Goal: Check status: Check status

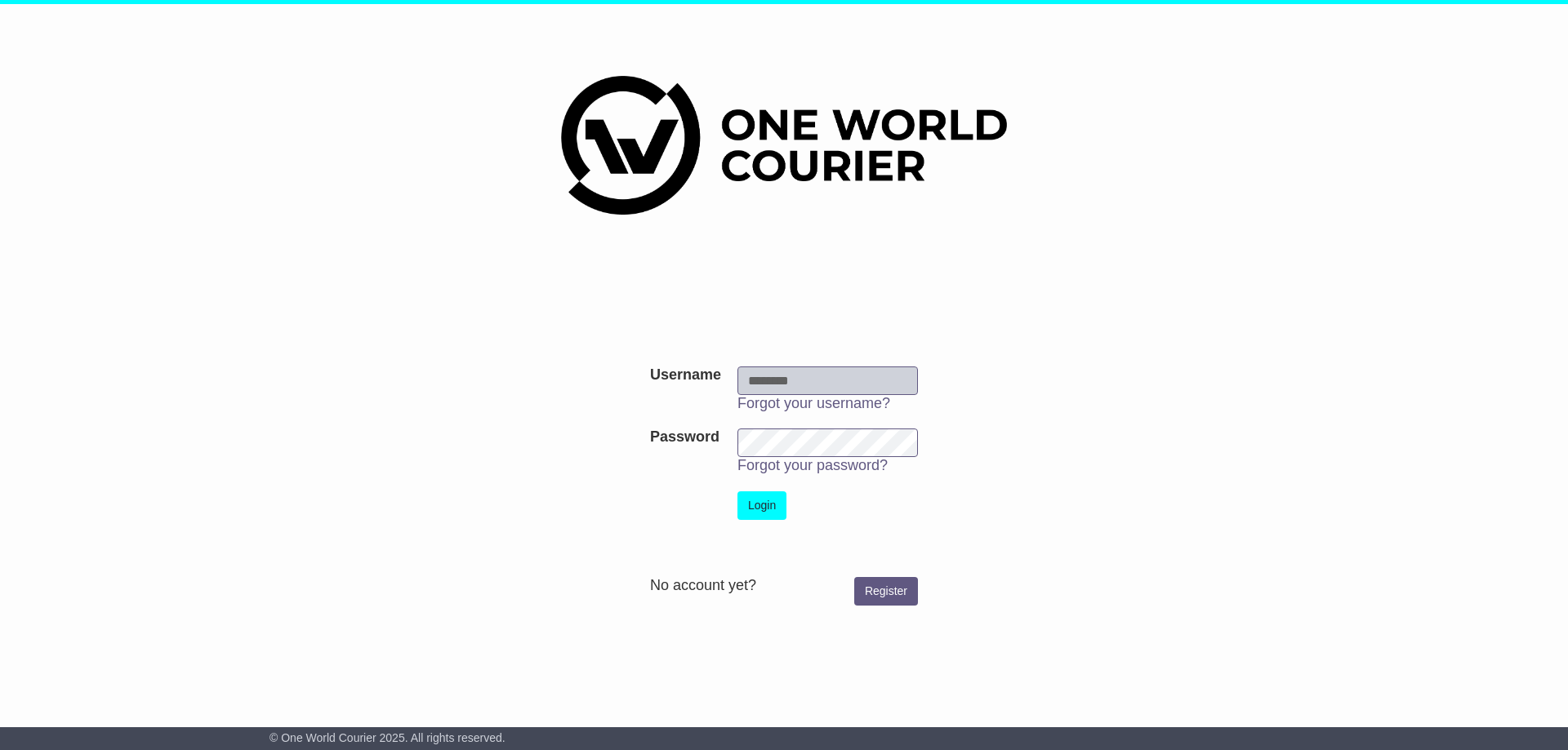
type input "**********"
click at [746, 497] on button "Login" at bounding box center [762, 505] width 49 height 29
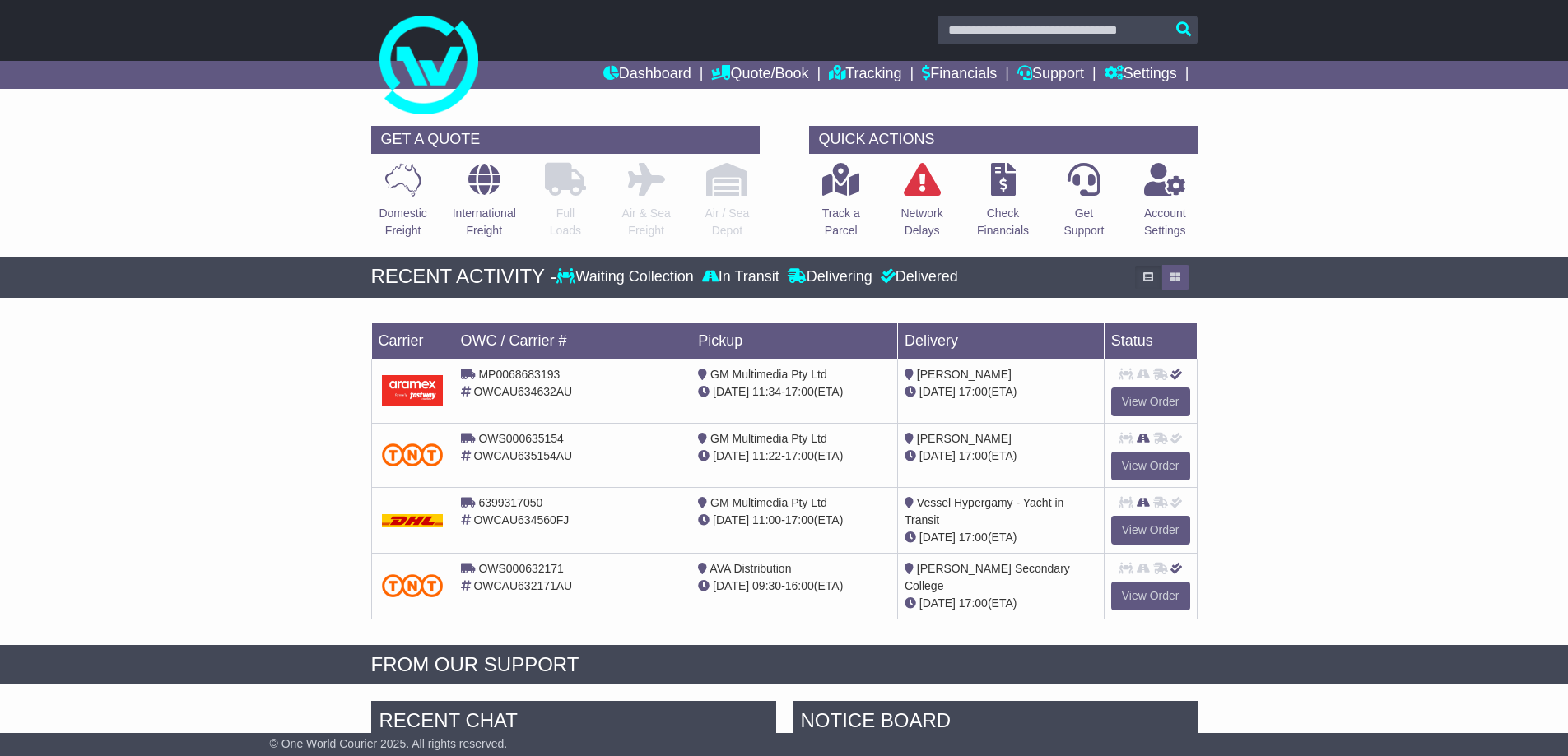
scroll to position [494, 0]
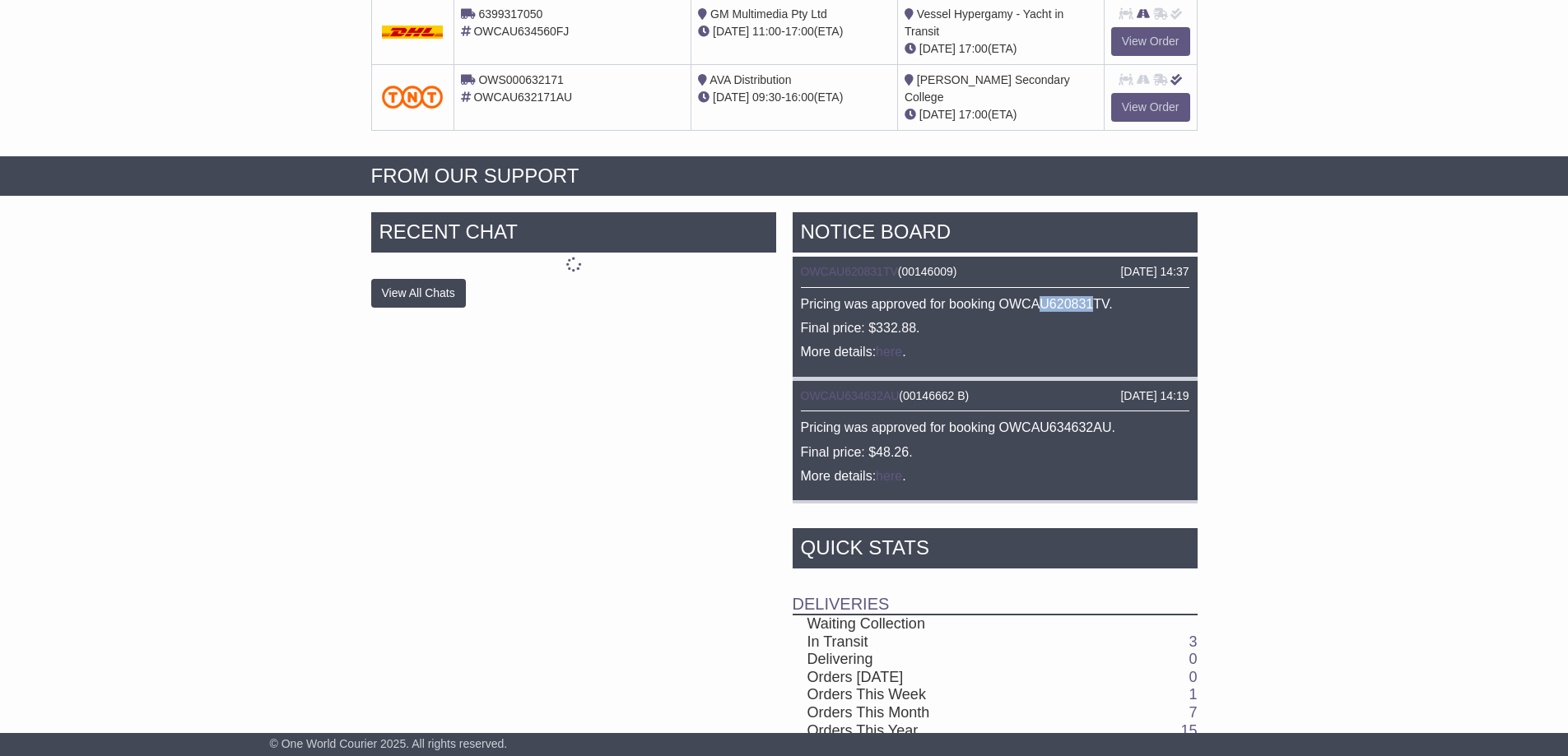
drag, startPoint x: 1071, startPoint y: 296, endPoint x: 1101, endPoint y: 312, distance: 34.0
click at [1092, 296] on p "Pricing was approved for booking OWCAU620831TV." at bounding box center [995, 304] width 389 height 16
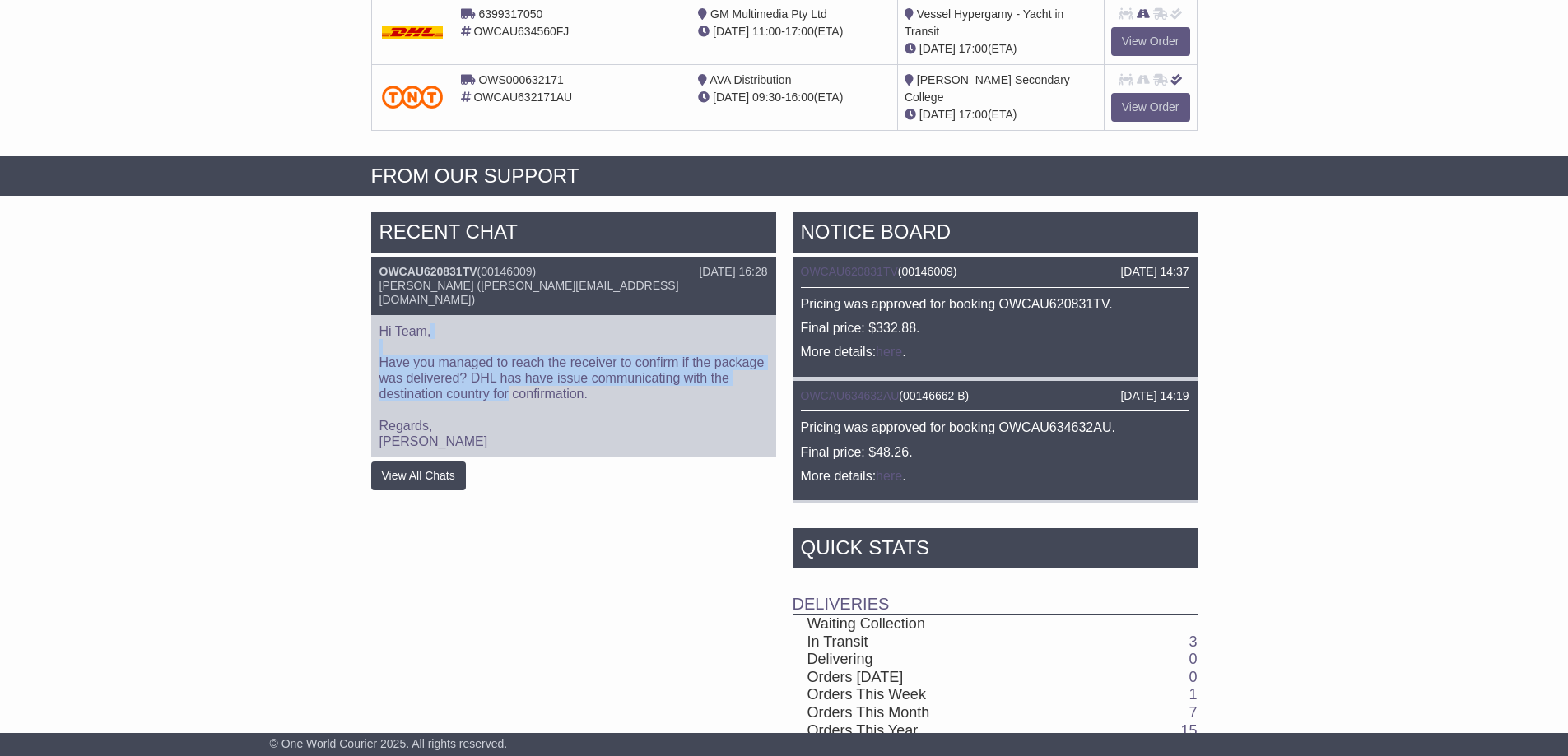
drag, startPoint x: 392, startPoint y: 328, endPoint x: 528, endPoint y: 377, distance: 144.6
click at [509, 377] on p "Hi Team, Have you managed to reach the receiver to confirm if the package was d…" at bounding box center [574, 387] width 389 height 127
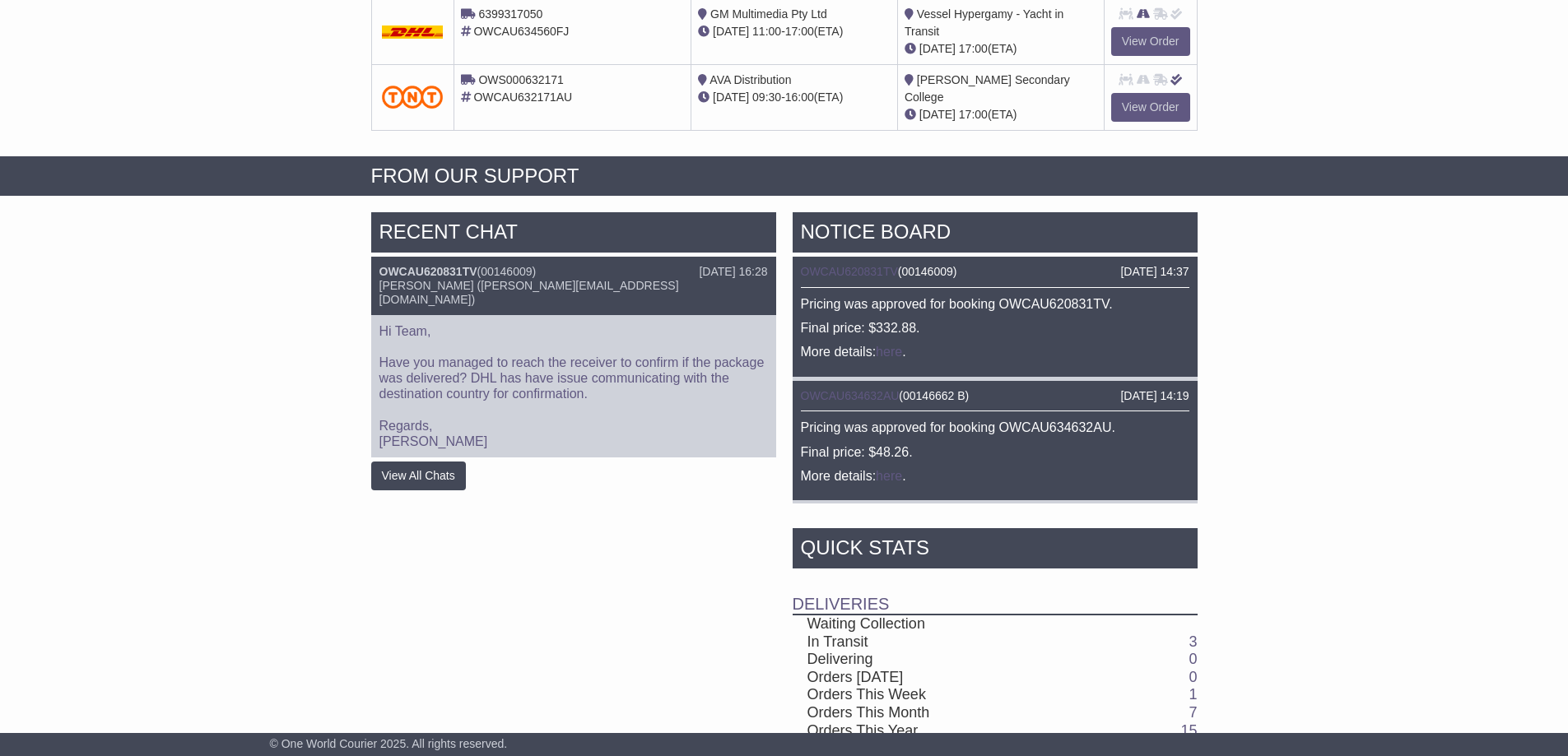
click at [566, 377] on p "Hi Team, Have you managed to reach the receiver to confirm if the package was d…" at bounding box center [574, 387] width 389 height 127
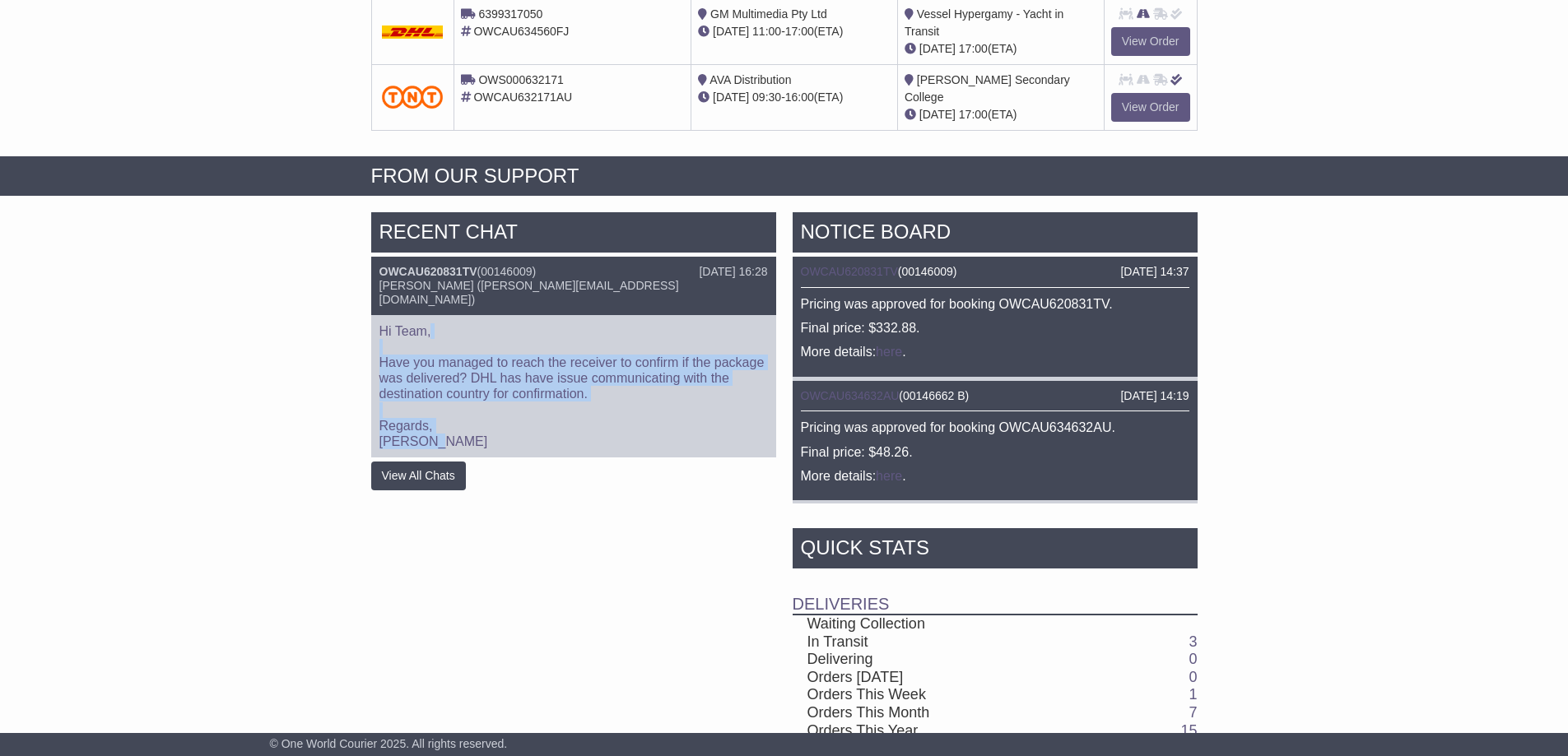
drag, startPoint x: 473, startPoint y: 425, endPoint x: 414, endPoint y: 327, distance: 114.4
click at [414, 327] on p "Hi Team, Have you managed to reach the receiver to confirm if the package was d…" at bounding box center [574, 387] width 389 height 127
click at [262, 335] on div "RECENT CHAT 18 Aug 2025 16:28 OWCAU620831TV ( 00146009 ) Cristina Santos (crist…" at bounding box center [784, 558] width 1568 height 708
click at [440, 463] on button "View All Chats" at bounding box center [419, 475] width 95 height 29
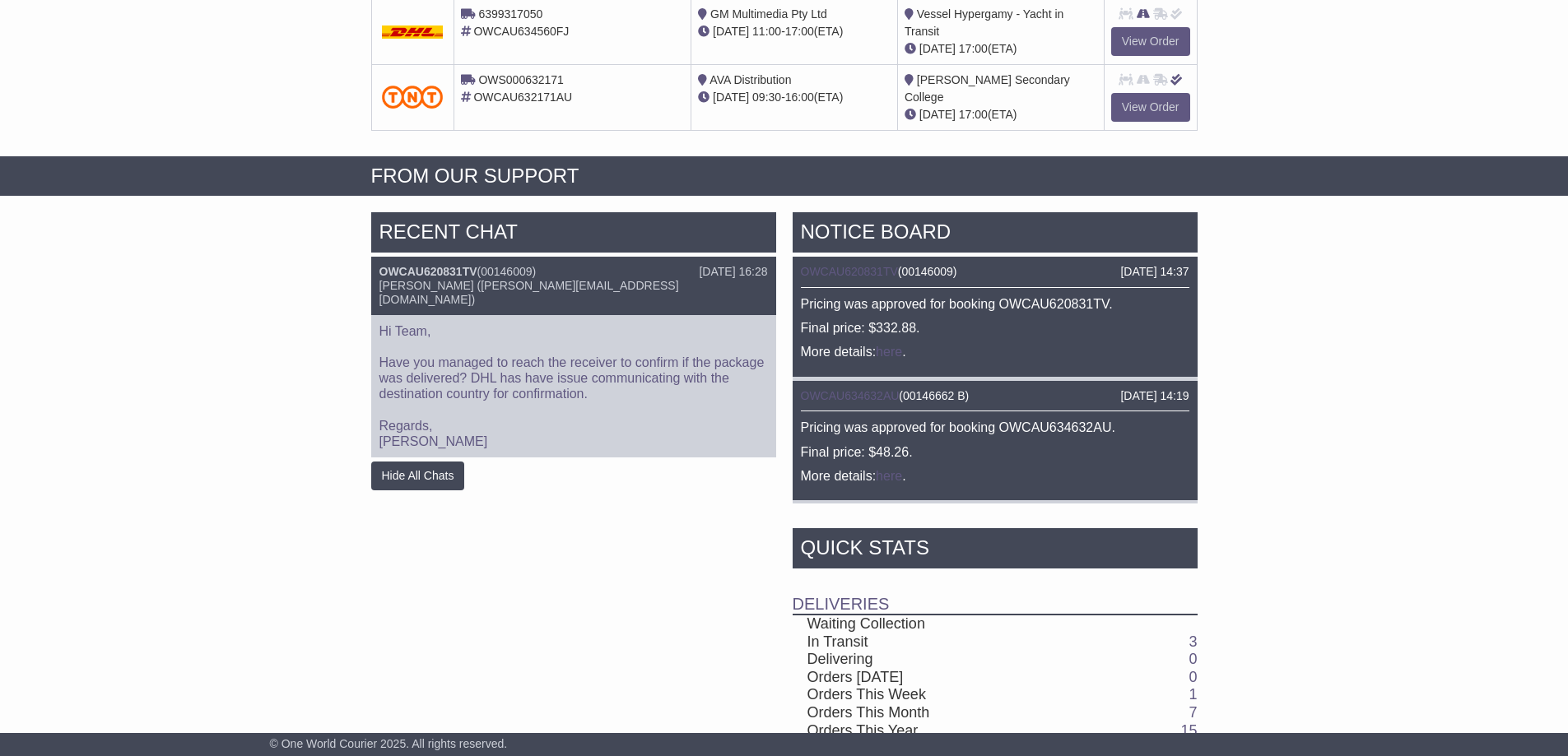
click at [621, 333] on p "Hi Team, Have you managed to reach the receiver to confirm if the package was d…" at bounding box center [574, 387] width 389 height 127
click at [590, 284] on span "Cristina Santos (cristina@oneworldcourier.com.au)" at bounding box center [529, 292] width 300 height 27
click at [495, 265] on span "00146009" at bounding box center [506, 272] width 51 height 13
drag, startPoint x: 396, startPoint y: 224, endPoint x: 533, endPoint y: 232, distance: 137.2
click at [532, 231] on div "RECENT CHAT" at bounding box center [574, 234] width 405 height 45
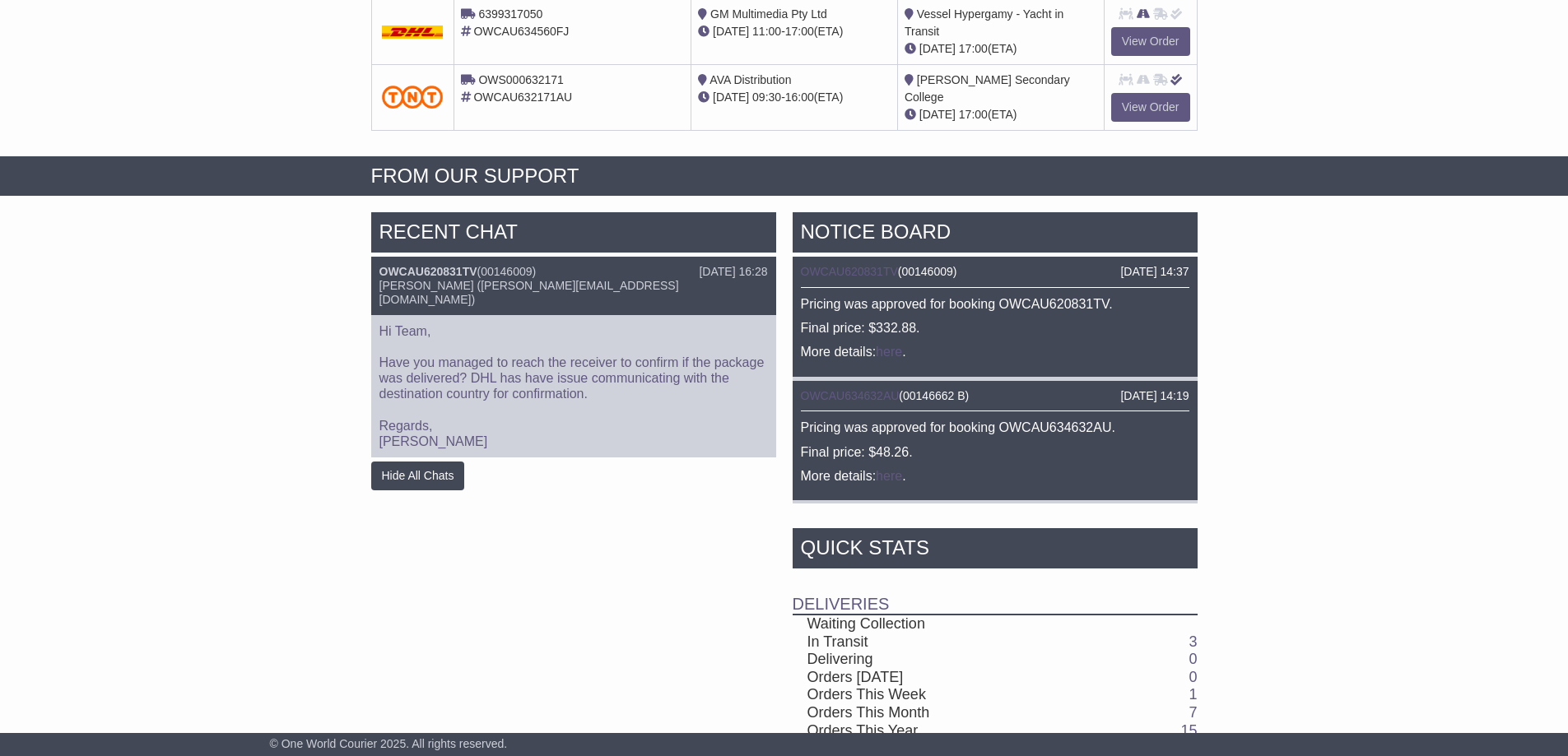
click at [533, 236] on div "RECENT CHAT" at bounding box center [574, 234] width 405 height 45
click at [722, 267] on div "[DATE] 16:28" at bounding box center [732, 272] width 69 height 14
click at [459, 378] on p "Hi Team, Have you managed to reach the receiver to confirm if the package was d…" at bounding box center [574, 387] width 389 height 127
drag, startPoint x: 452, startPoint y: 333, endPoint x: 442, endPoint y: 332, distance: 10.0
click at [452, 333] on p "Hi Team, Have you managed to reach the receiver to confirm if the package was d…" at bounding box center [574, 387] width 389 height 127
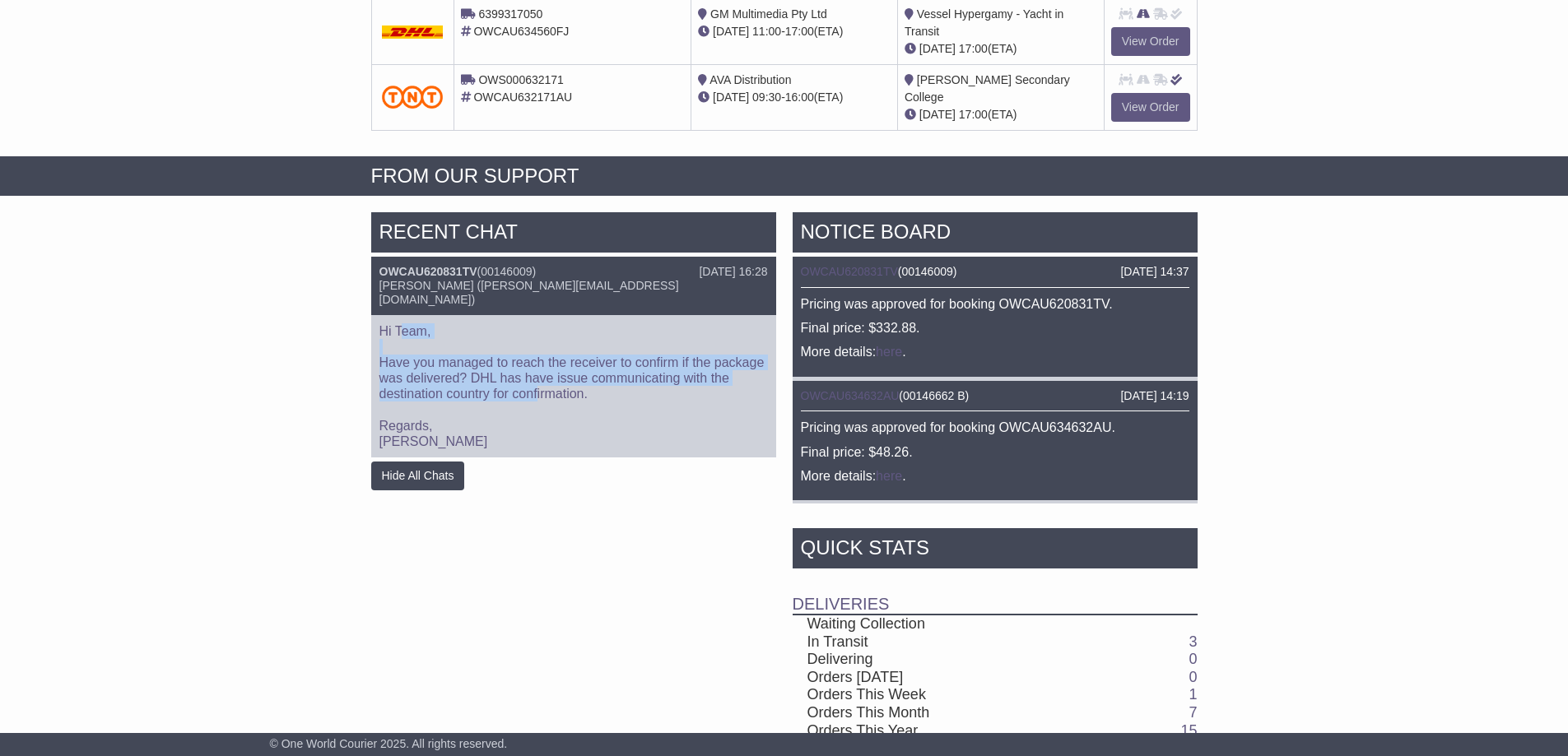
drag, startPoint x: 422, startPoint y: 312, endPoint x: 538, endPoint y: 380, distance: 134.5
click at [538, 380] on div "Hi Team, Have you managed to reach the receiver to confirm if the package was d…" at bounding box center [574, 386] width 405 height 143
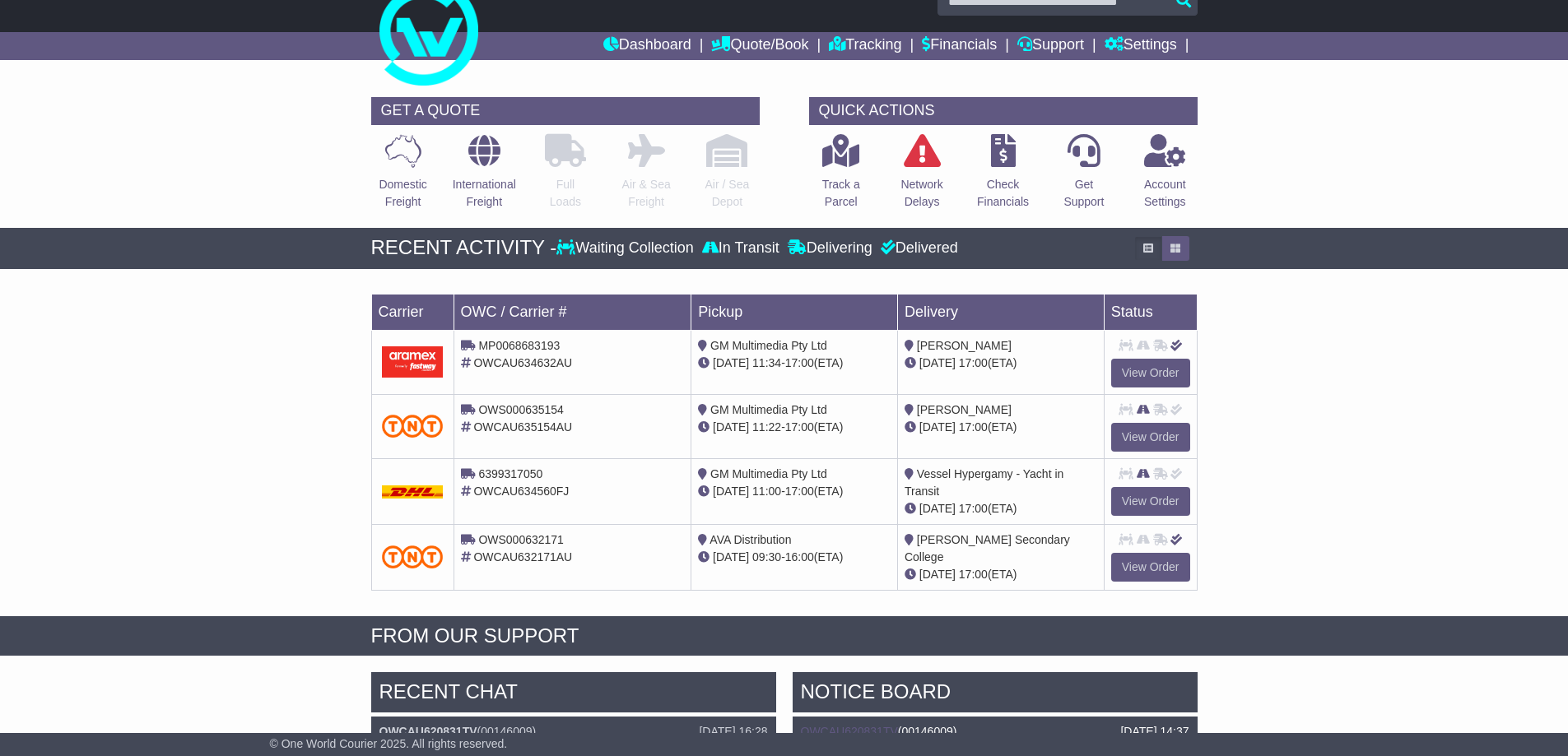
scroll to position [0, 0]
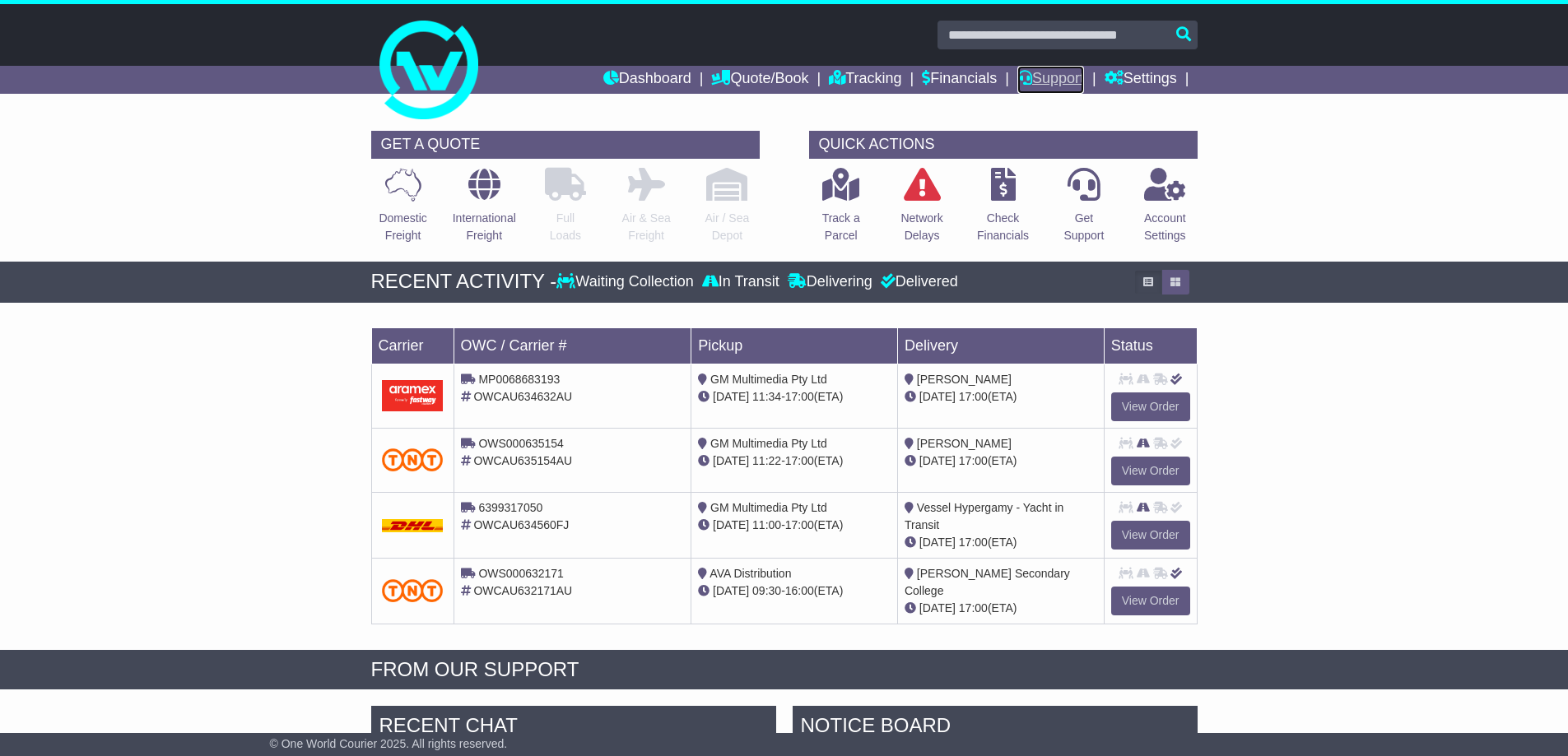
click at [1065, 74] on link "Support" at bounding box center [1050, 80] width 67 height 28
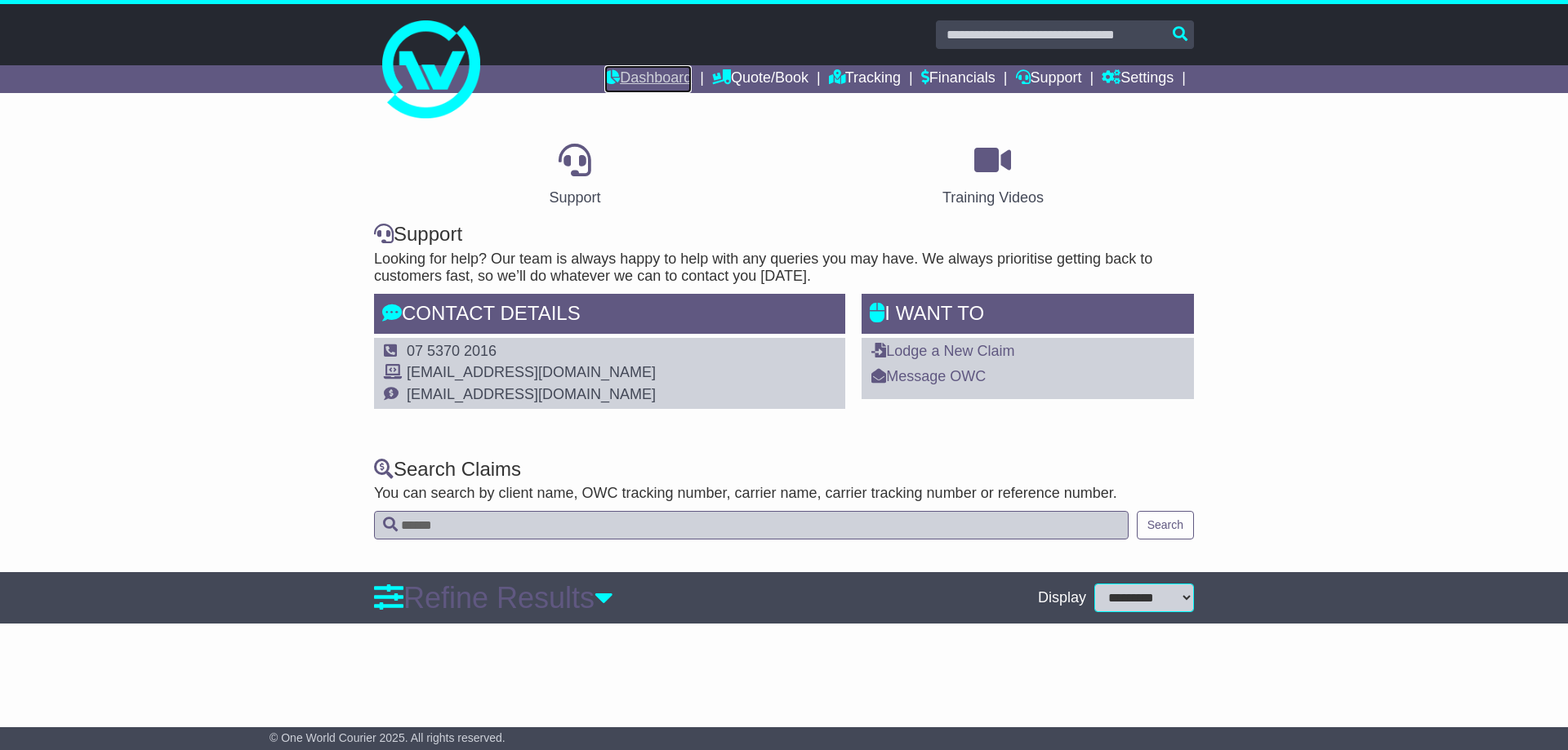
click at [617, 87] on link "Dashboard" at bounding box center [648, 79] width 88 height 28
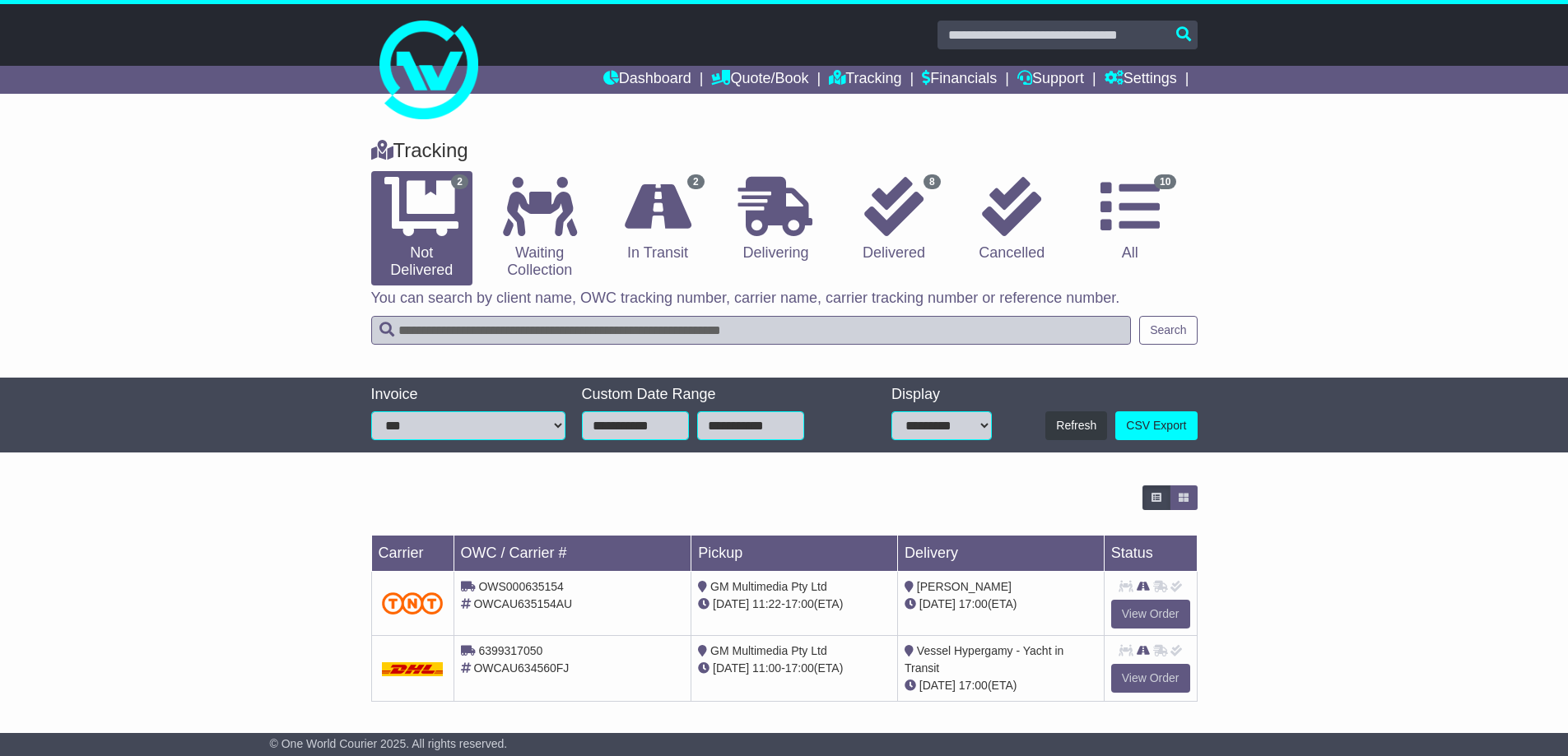
scroll to position [4, 0]
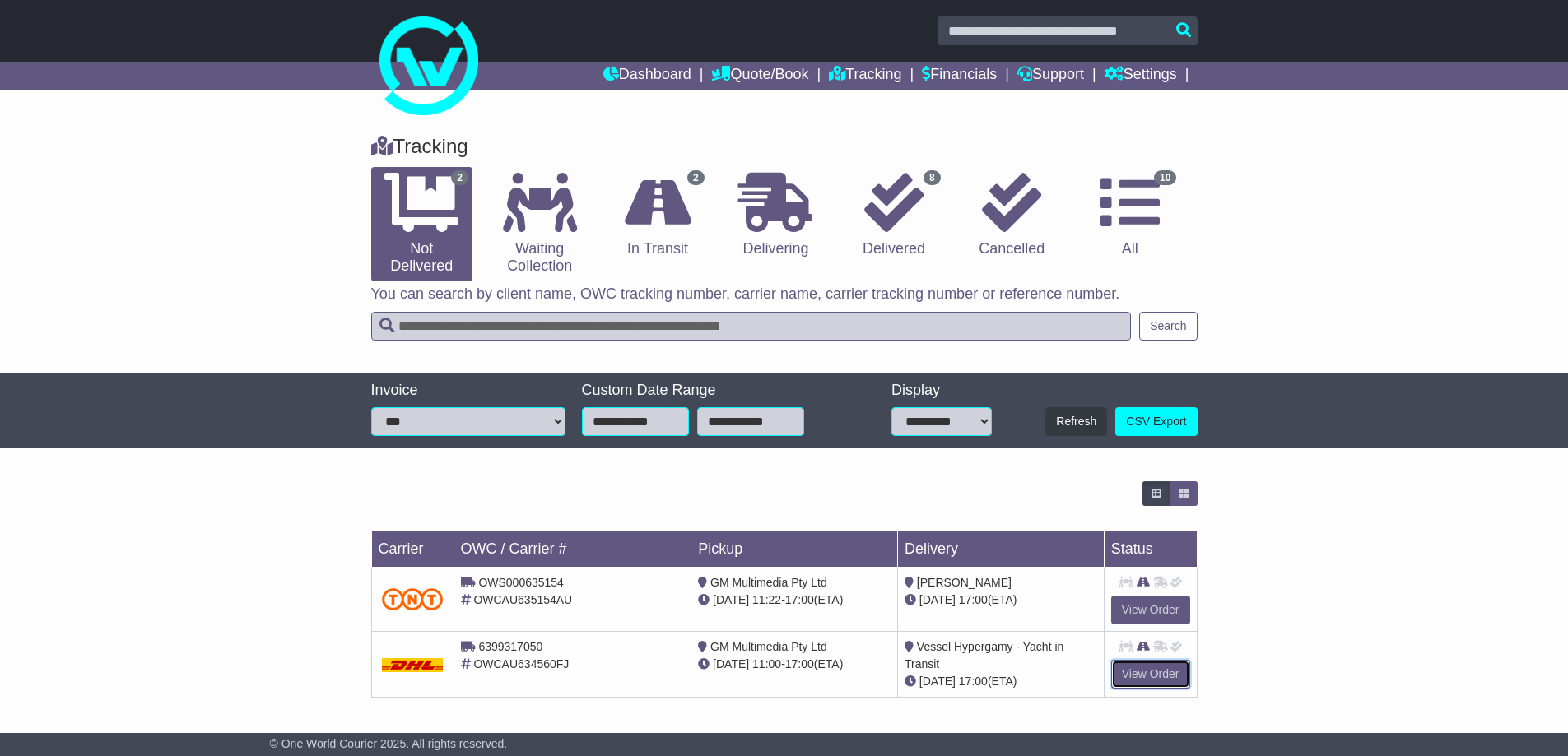
click at [1158, 675] on link "View Order" at bounding box center [1151, 674] width 79 height 29
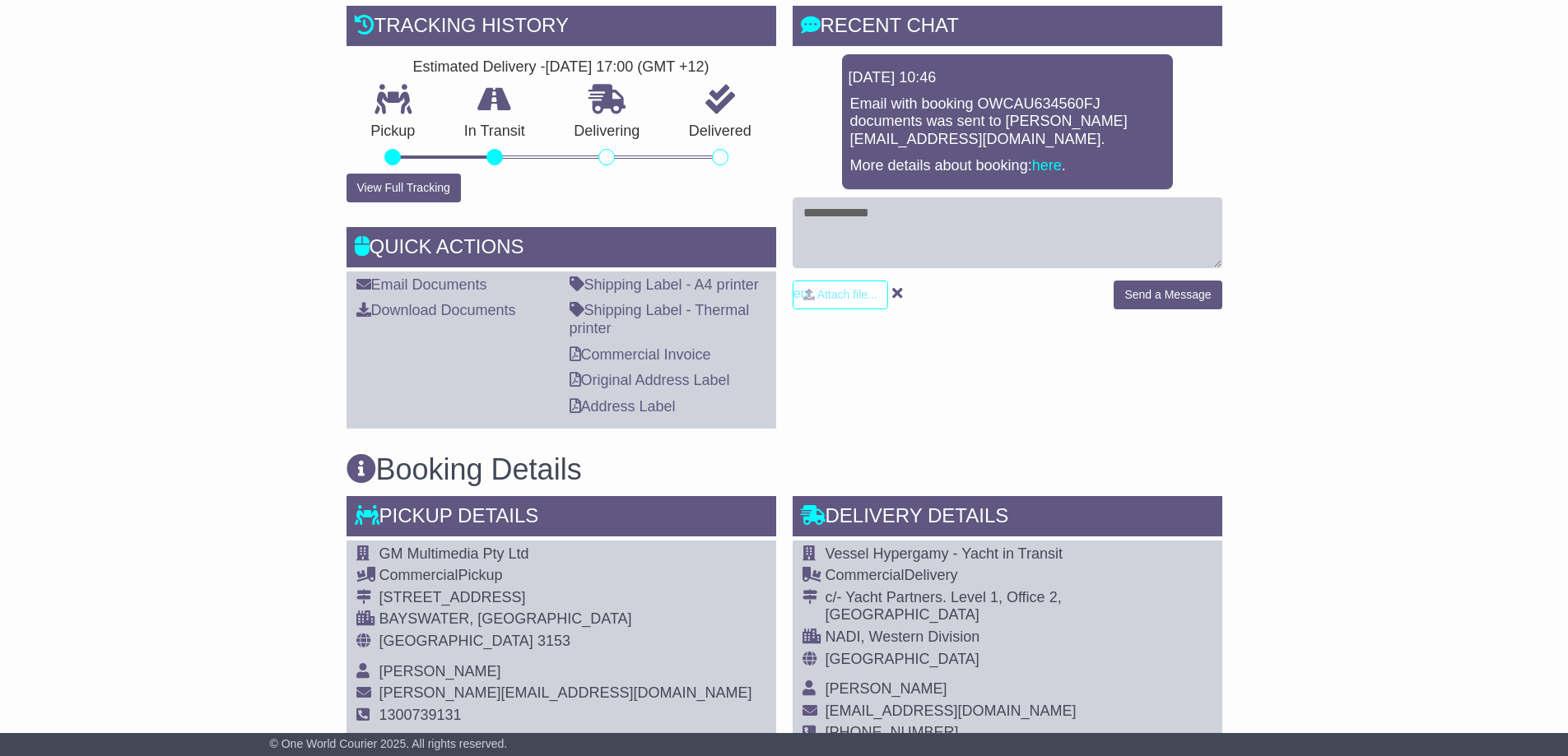
scroll to position [412, 0]
click at [388, 182] on button "View Full Tracking" at bounding box center [404, 187] width 115 height 29
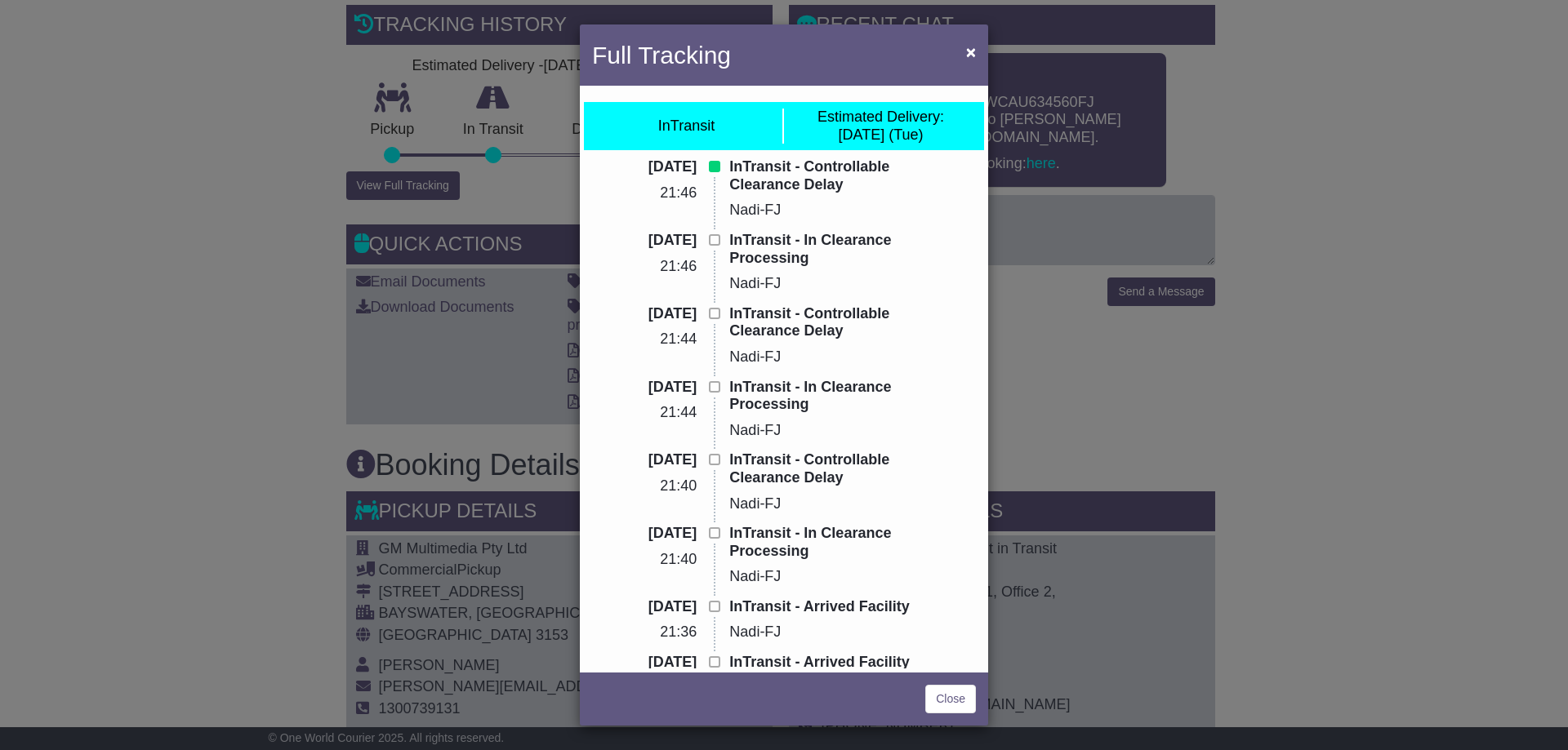
click at [274, 197] on div "Full Tracking × InTransit Estimated Delivery: [DATE] (Tue) [DATE] 21:46 InTrans…" at bounding box center [784, 375] width 1568 height 750
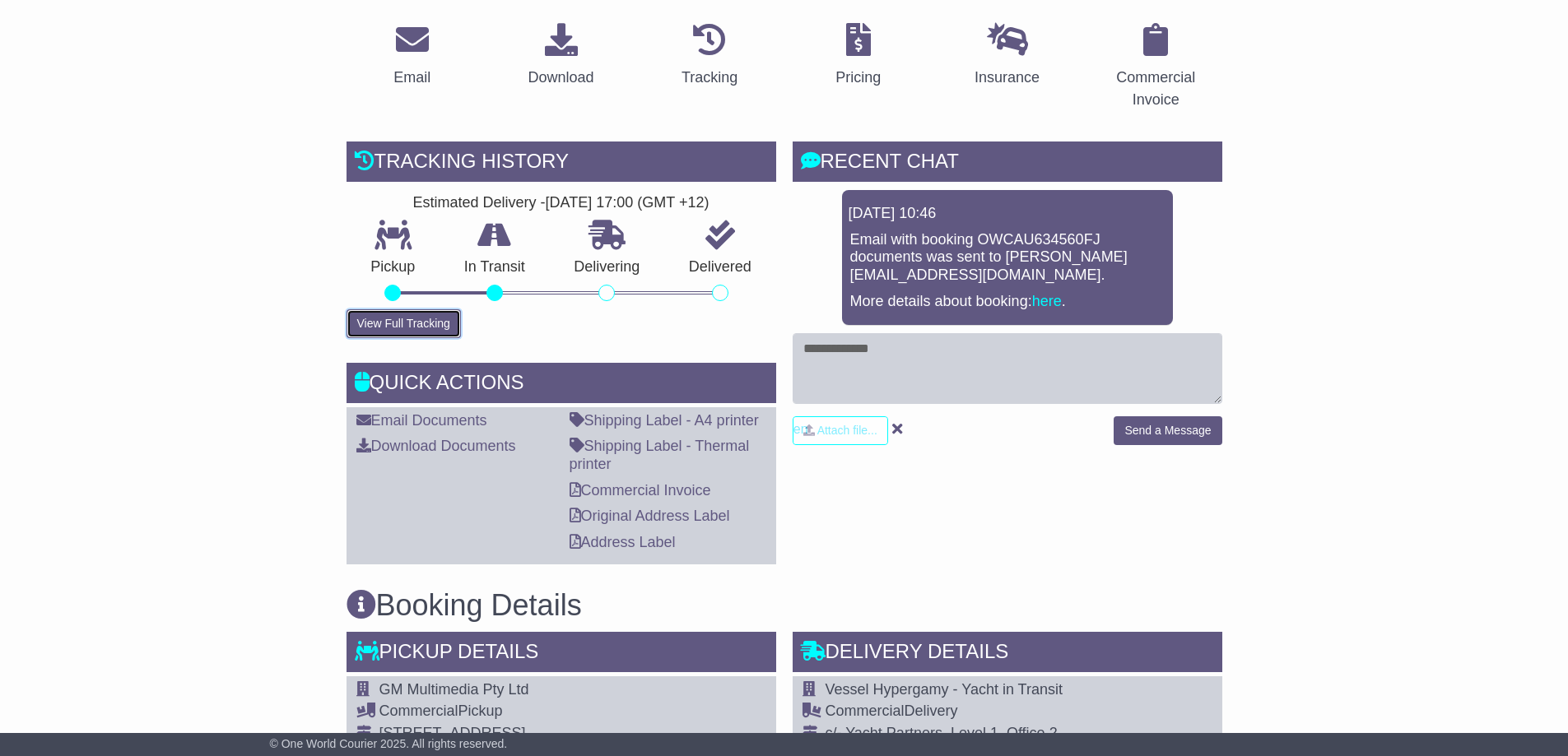
scroll to position [164, 0]
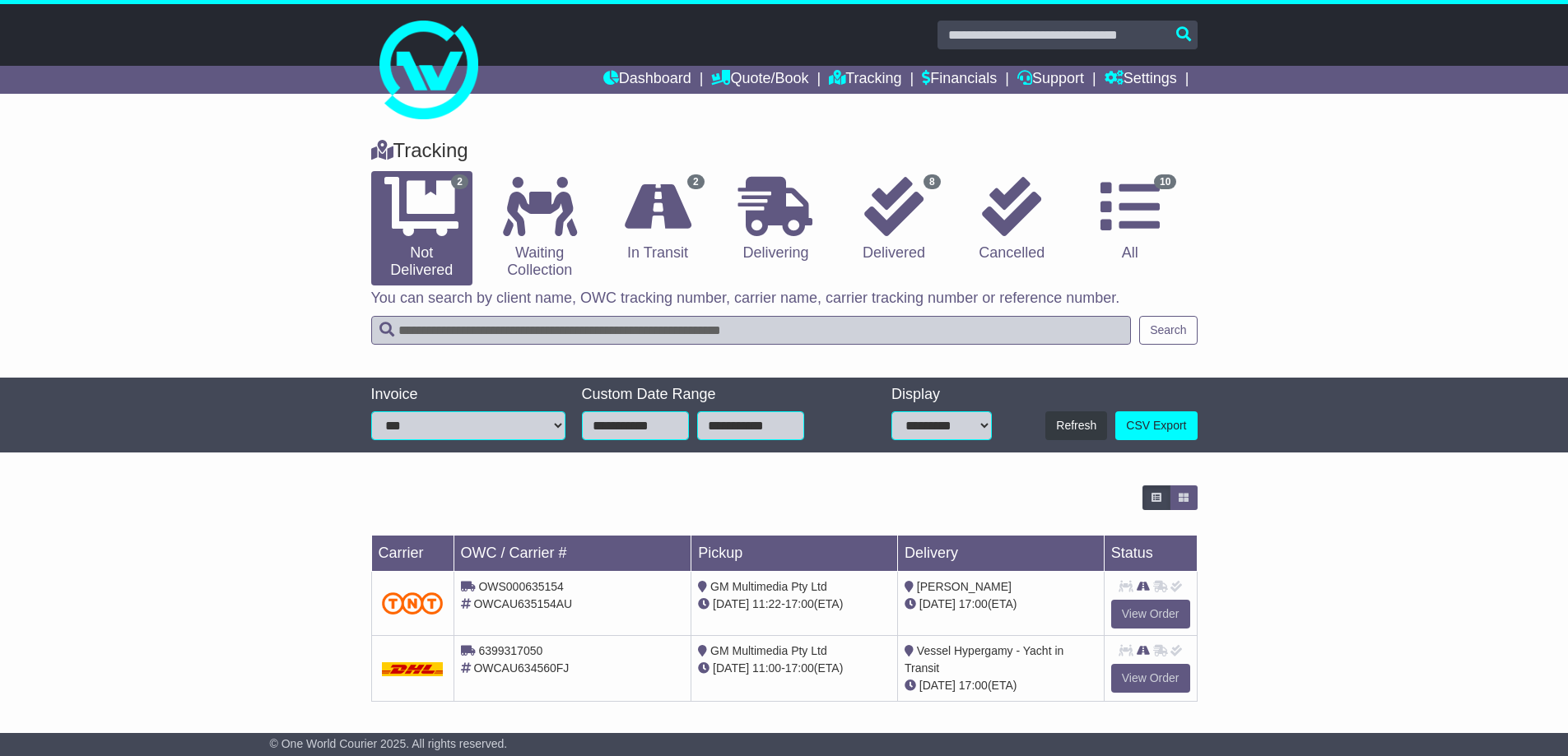
scroll to position [4, 0]
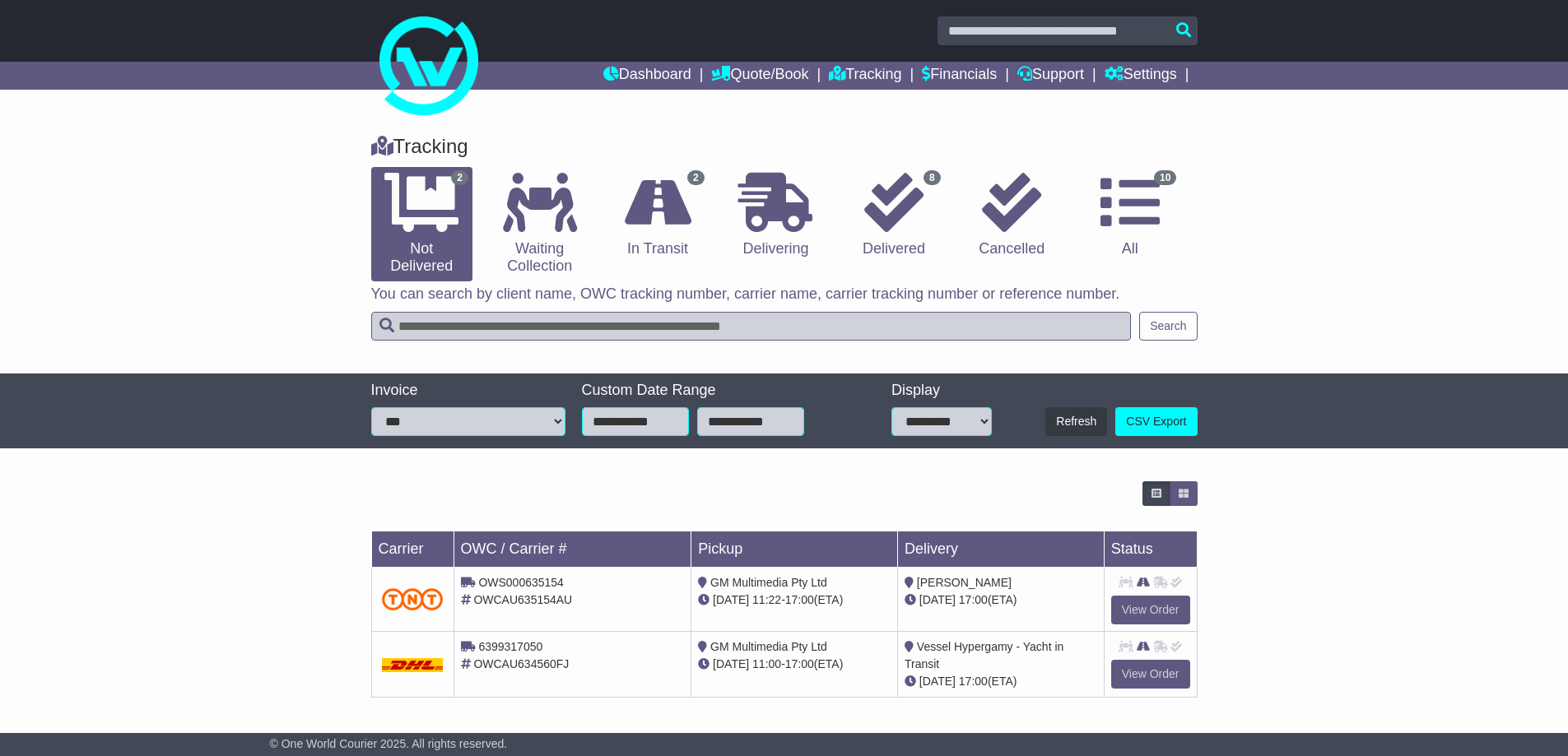
click at [492, 420] on select "**********" at bounding box center [468, 422] width 194 height 29
click at [299, 393] on div "**********" at bounding box center [784, 412] width 1568 height 76
click at [250, 428] on div "**********" at bounding box center [784, 412] width 1568 height 76
click at [320, 462] on div "Tracking 2 Not Delivered 0 Waiting Collection 2 In Transit 0 Delivering 8 0 10" at bounding box center [784, 421] width 1568 height 605
click at [654, 426] on input "**********" at bounding box center [636, 422] width 107 height 29
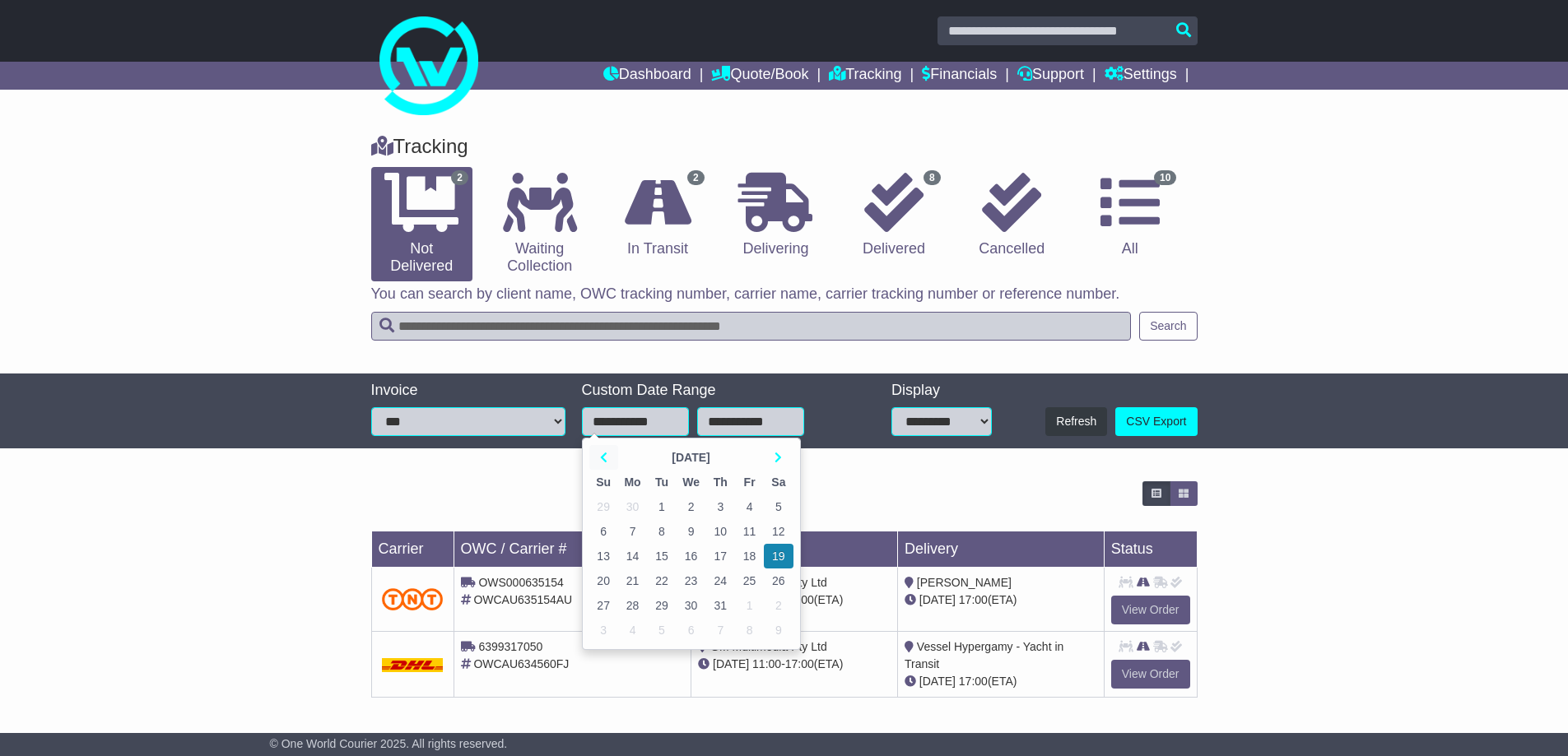
click at [606, 456] on icon at bounding box center [604, 457] width 7 height 12
click at [597, 510] on td "1" at bounding box center [604, 507] width 29 height 25
type input "**********"
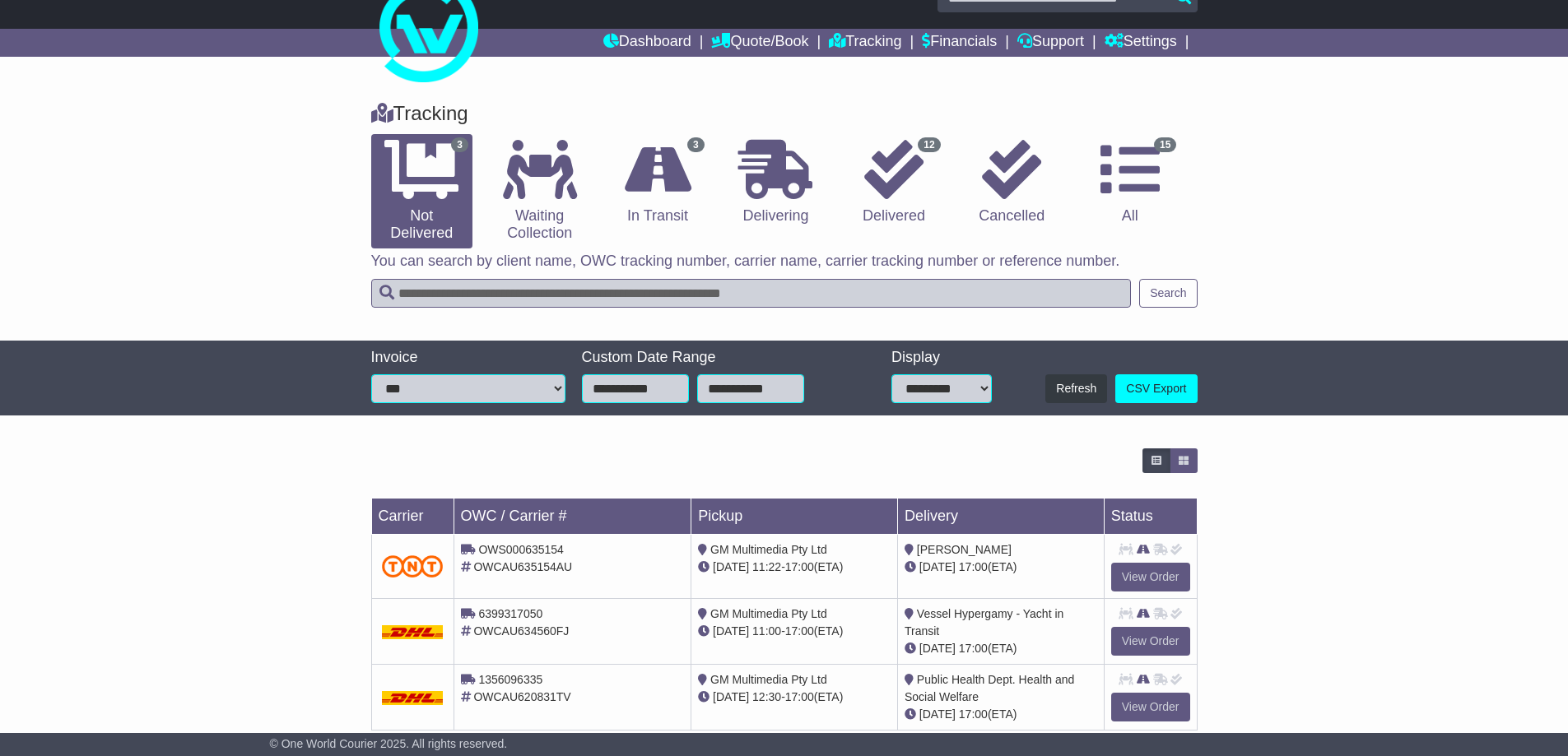
scroll to position [70, 0]
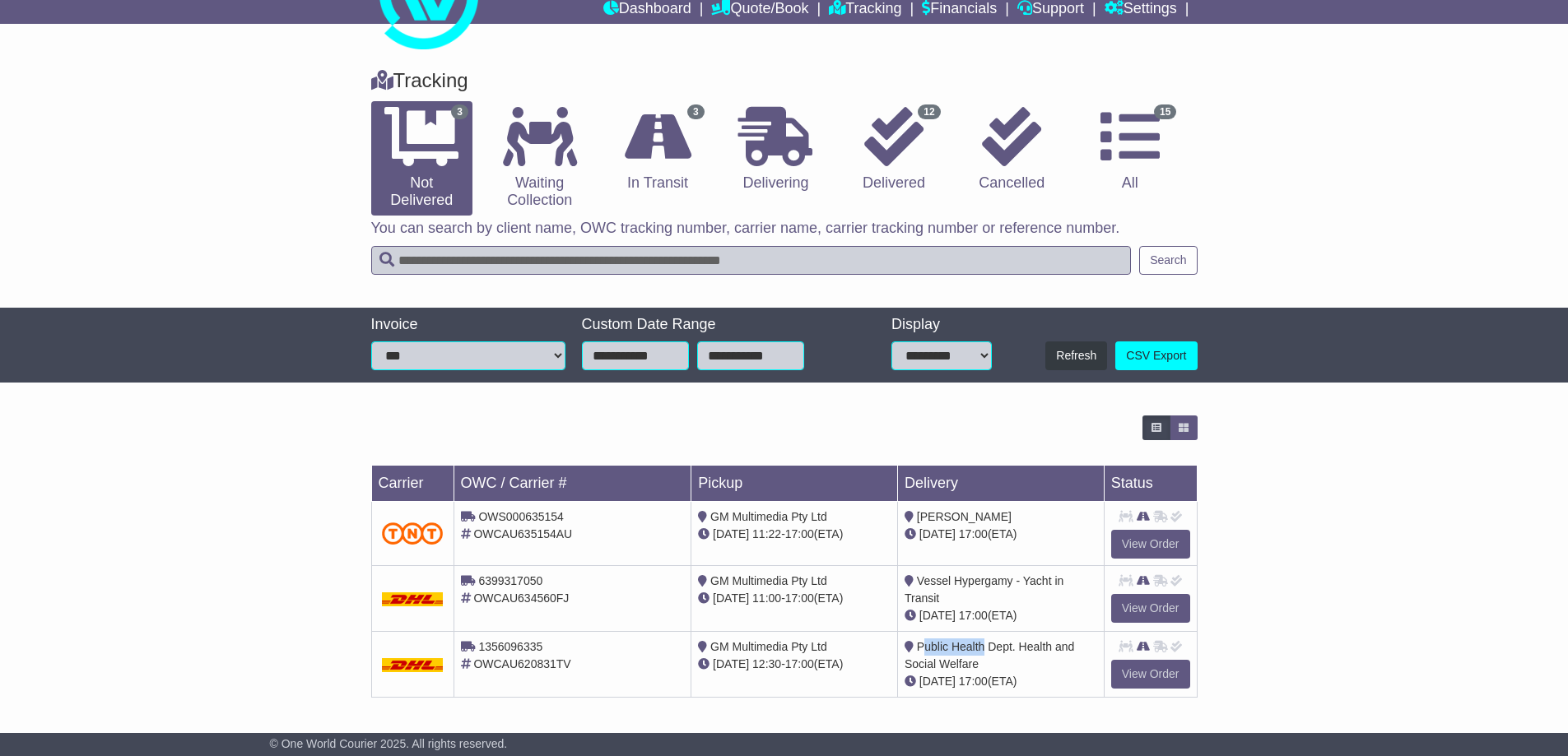
drag, startPoint x: 921, startPoint y: 633, endPoint x: 1034, endPoint y: 657, distance: 115.5
click at [992, 652] on td "Public Health Dept. Health and Social Welfare 20 Aug 17:00 (ETA)" at bounding box center [1001, 665] width 206 height 66
click at [1156, 670] on link "View Order" at bounding box center [1151, 674] width 79 height 29
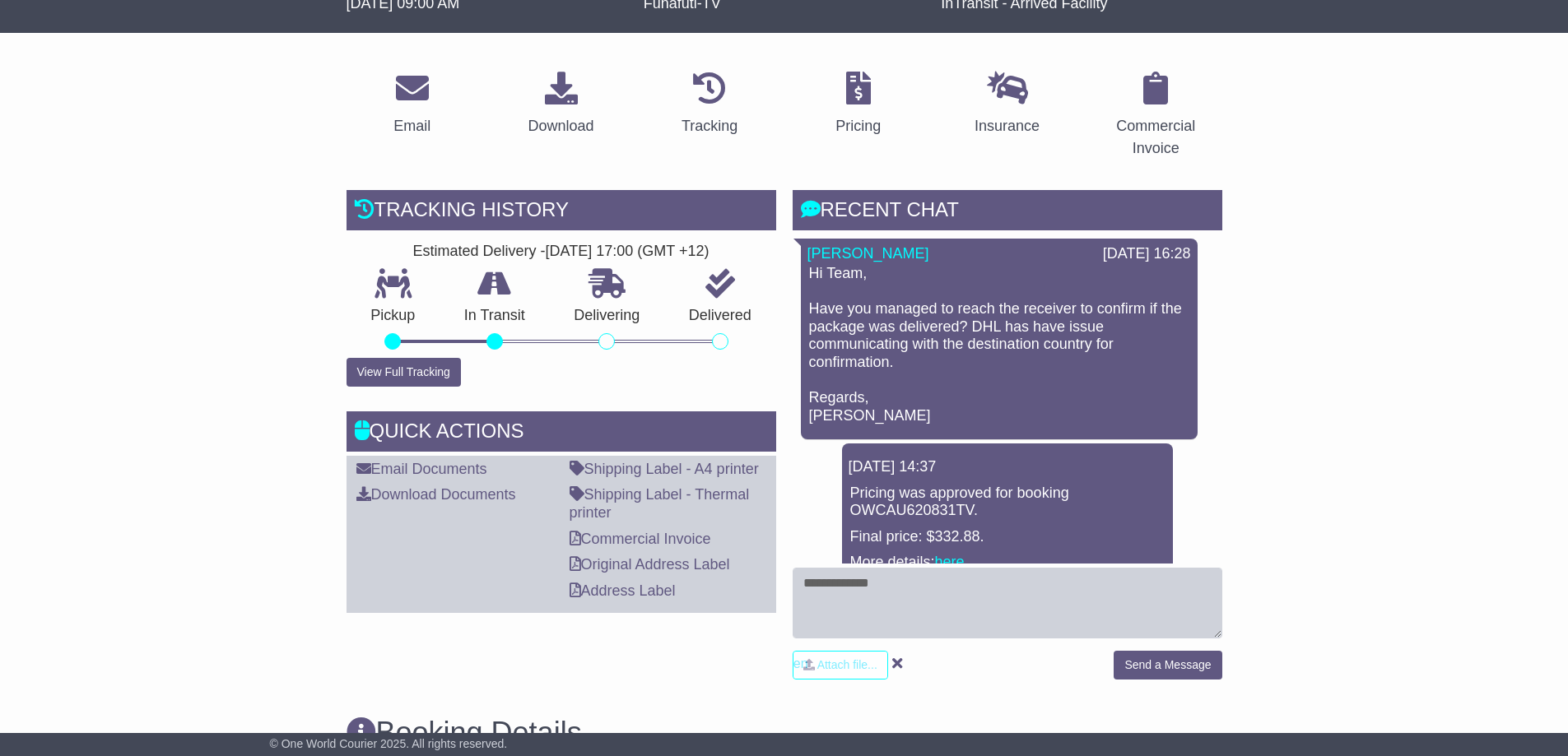
scroll to position [247, 0]
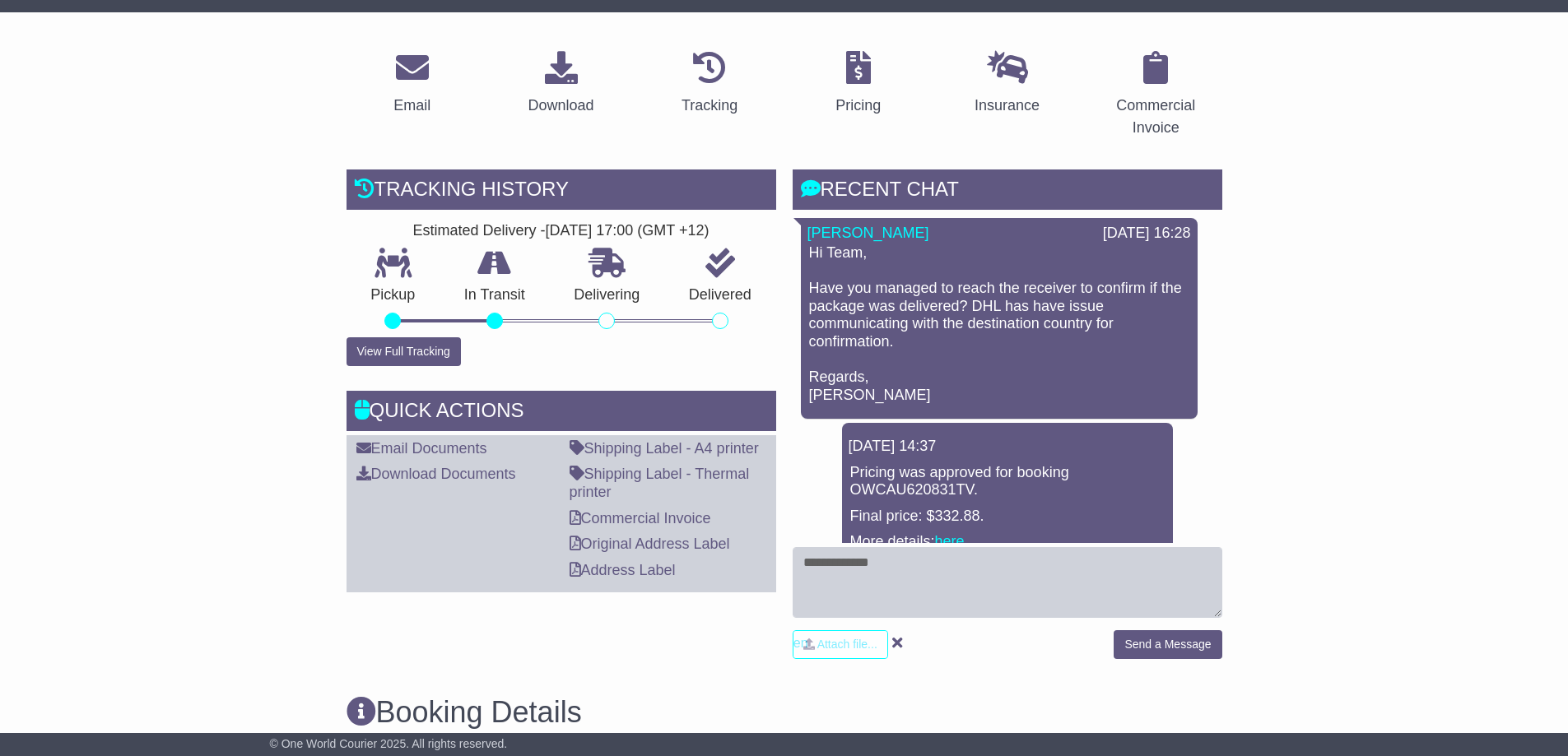
click at [1000, 303] on p "Hi Team, Have you managed to reach the receiver to confirm if the package was d…" at bounding box center [999, 324] width 381 height 159
drag, startPoint x: 995, startPoint y: 571, endPoint x: 1114, endPoint y: 569, distance: 119.0
click at [996, 570] on textarea at bounding box center [1007, 583] width 429 height 71
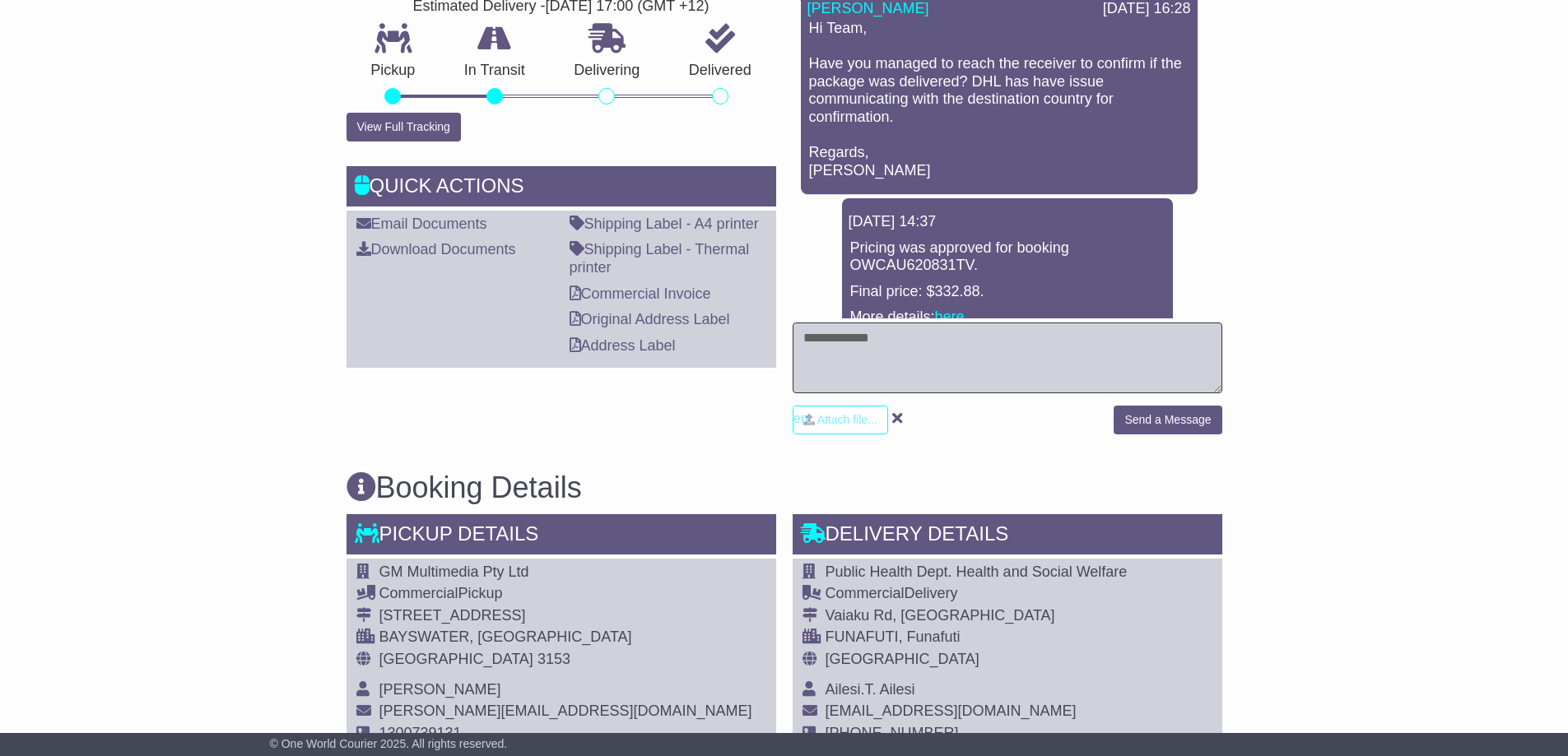
scroll to position [329, 0]
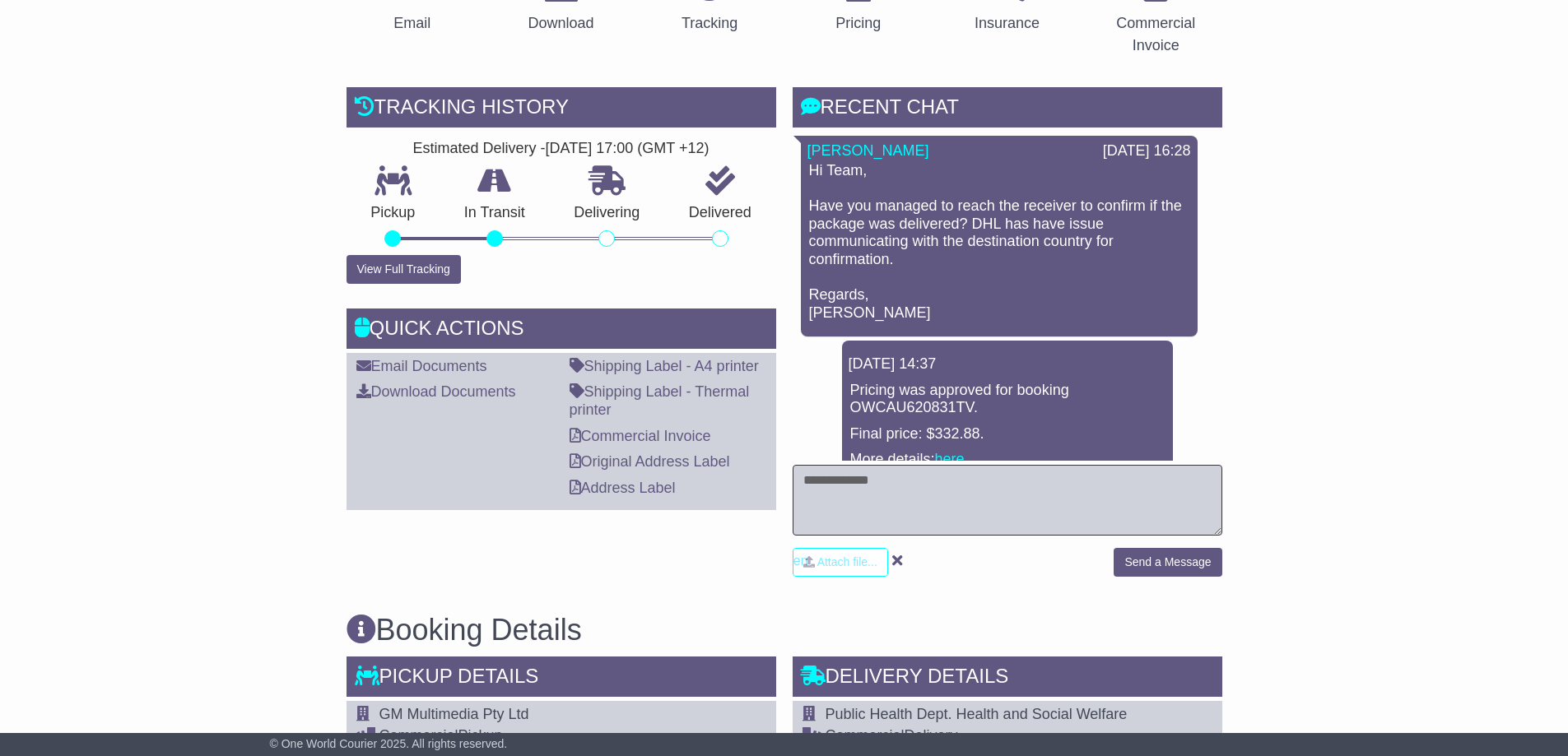
click at [921, 483] on textarea at bounding box center [1007, 500] width 429 height 71
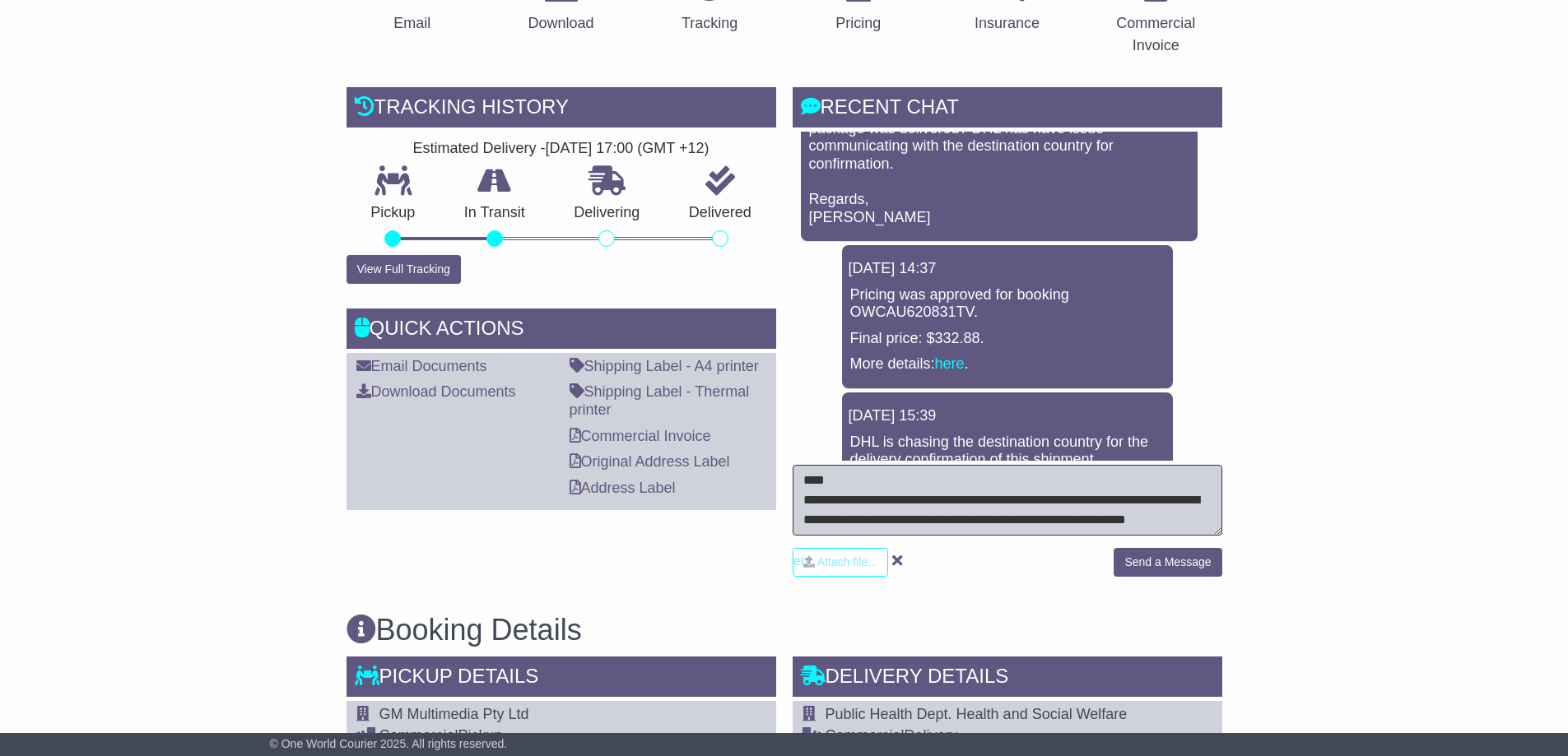
scroll to position [247, 0]
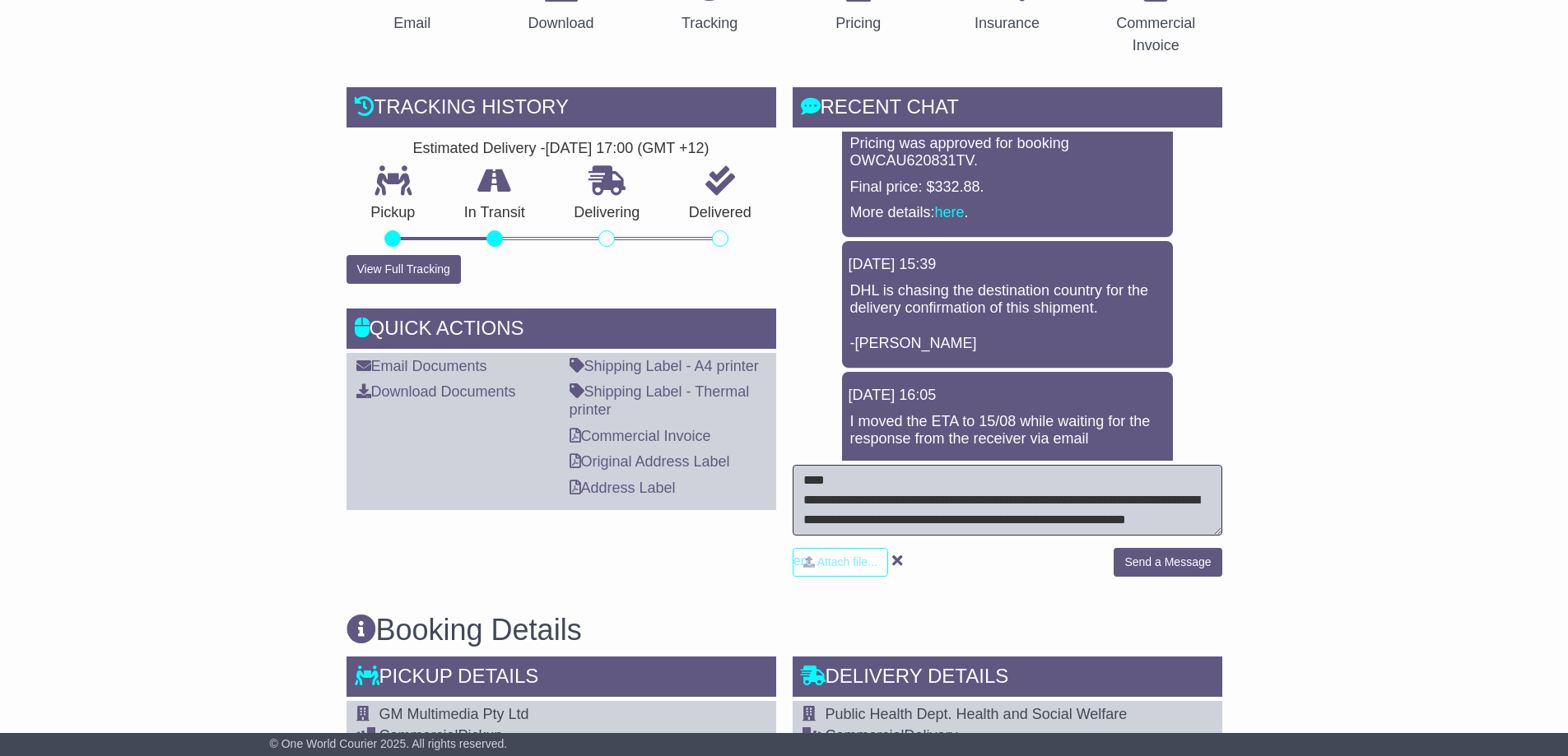
click at [965, 483] on textarea "**********" at bounding box center [1007, 500] width 429 height 71
drag, startPoint x: 878, startPoint y: 493, endPoint x: 1035, endPoint y: 515, distance: 158.5
click at [1063, 536] on div "**********" at bounding box center [1007, 527] width 429 height 125
click at [1035, 514] on textarea "**********" at bounding box center [1007, 500] width 429 height 71
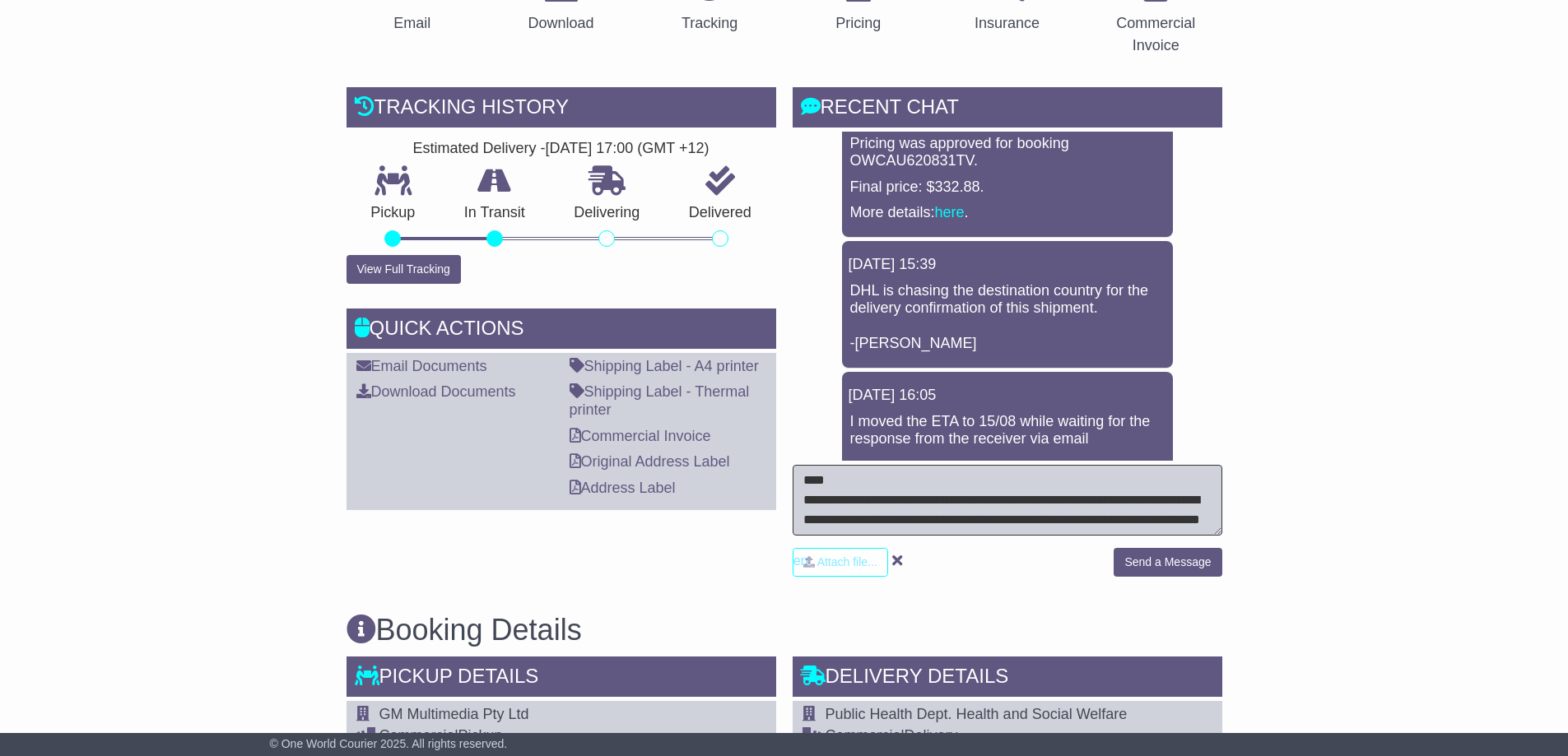
click at [1126, 521] on textarea "**********" at bounding box center [1007, 500] width 429 height 71
click at [1054, 498] on textarea "**********" at bounding box center [1007, 500] width 429 height 71
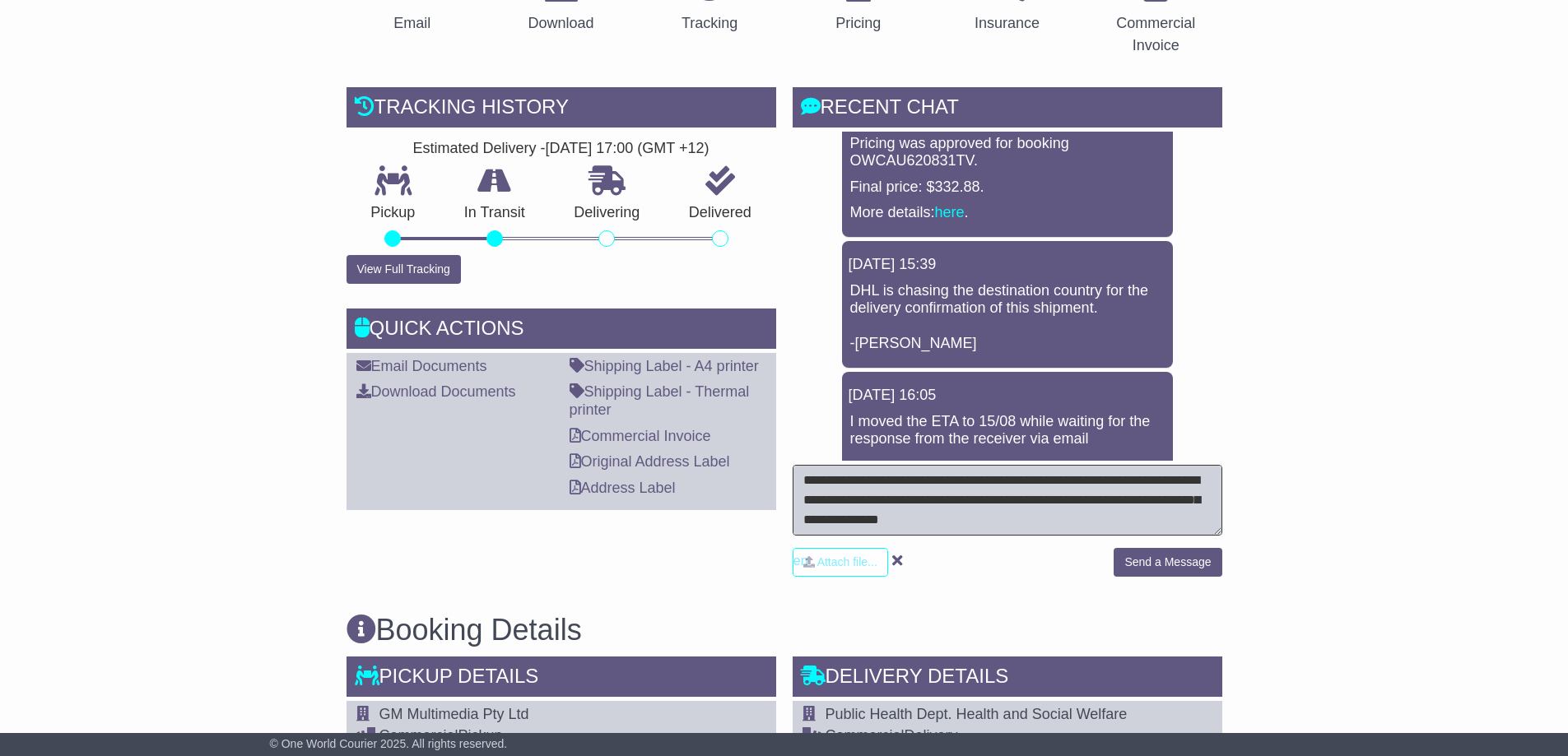
drag, startPoint x: 978, startPoint y: 485, endPoint x: 1229, endPoint y: 554, distance: 260.3
click at [1101, 520] on textarea "**********" at bounding box center [1007, 500] width 429 height 71
click at [1101, 525] on textarea "**********" at bounding box center [1007, 500] width 429 height 71
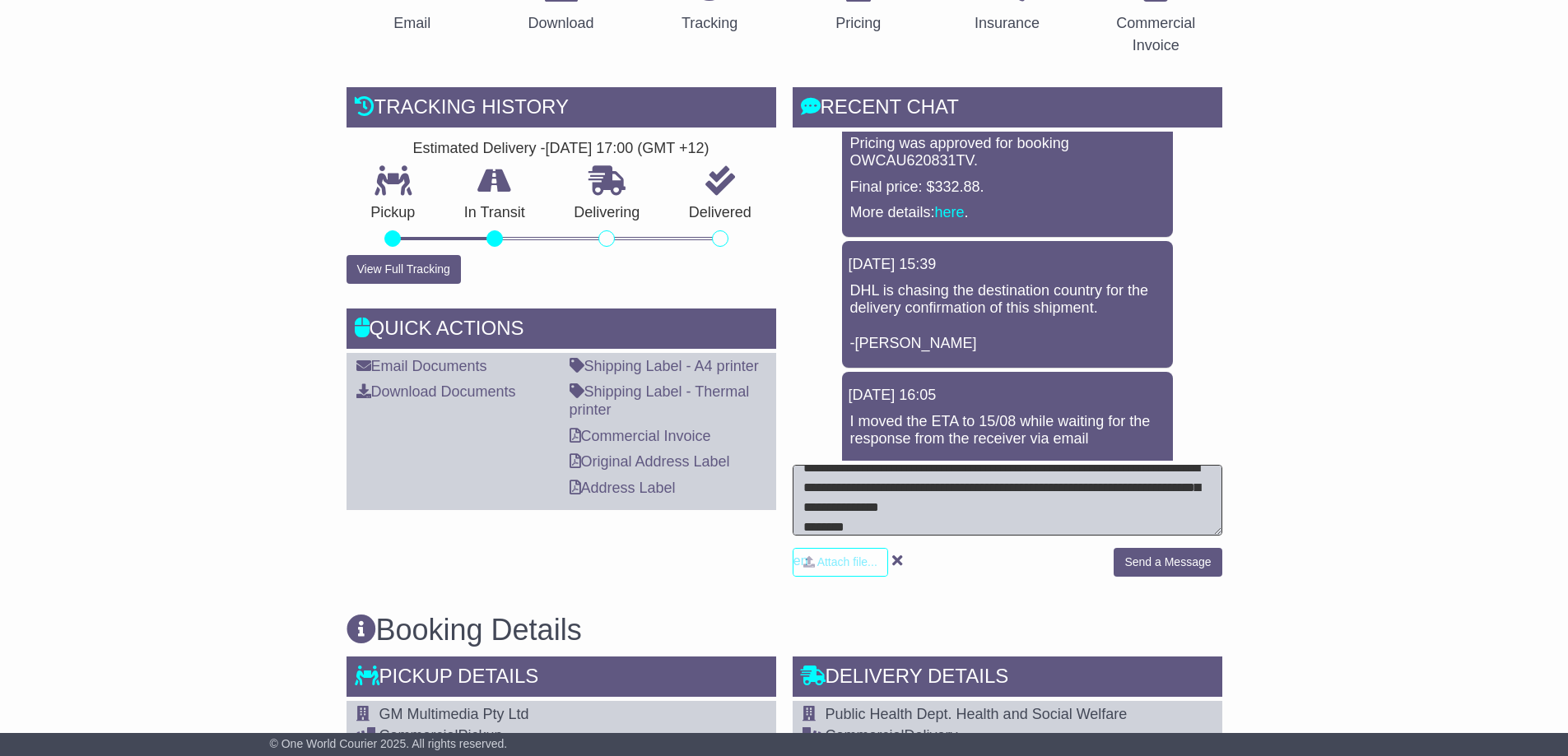
scroll to position [52, 0]
type textarea "**********"
click at [1179, 551] on button "Send a Message" at bounding box center [1168, 562] width 108 height 29
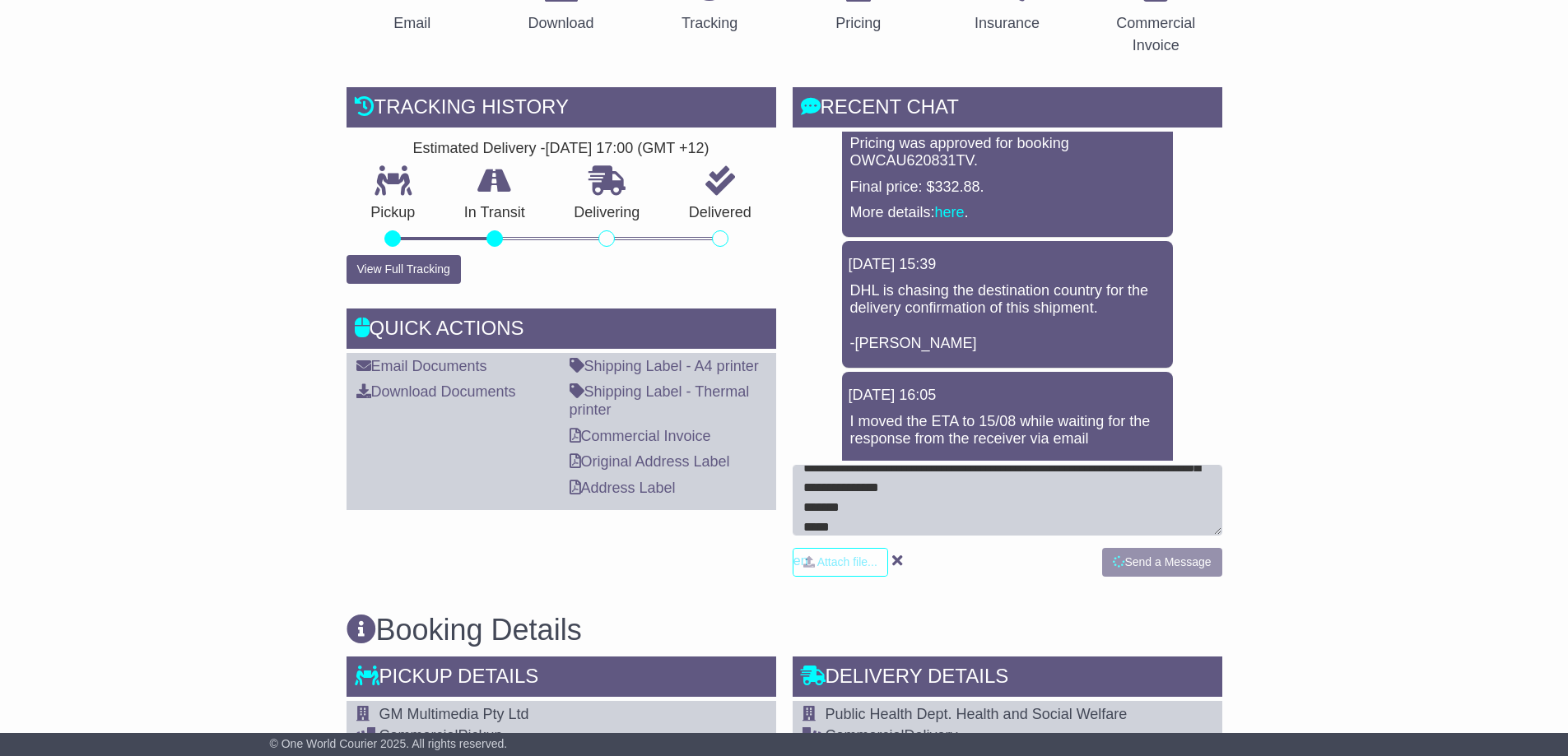
scroll to position [246, 0]
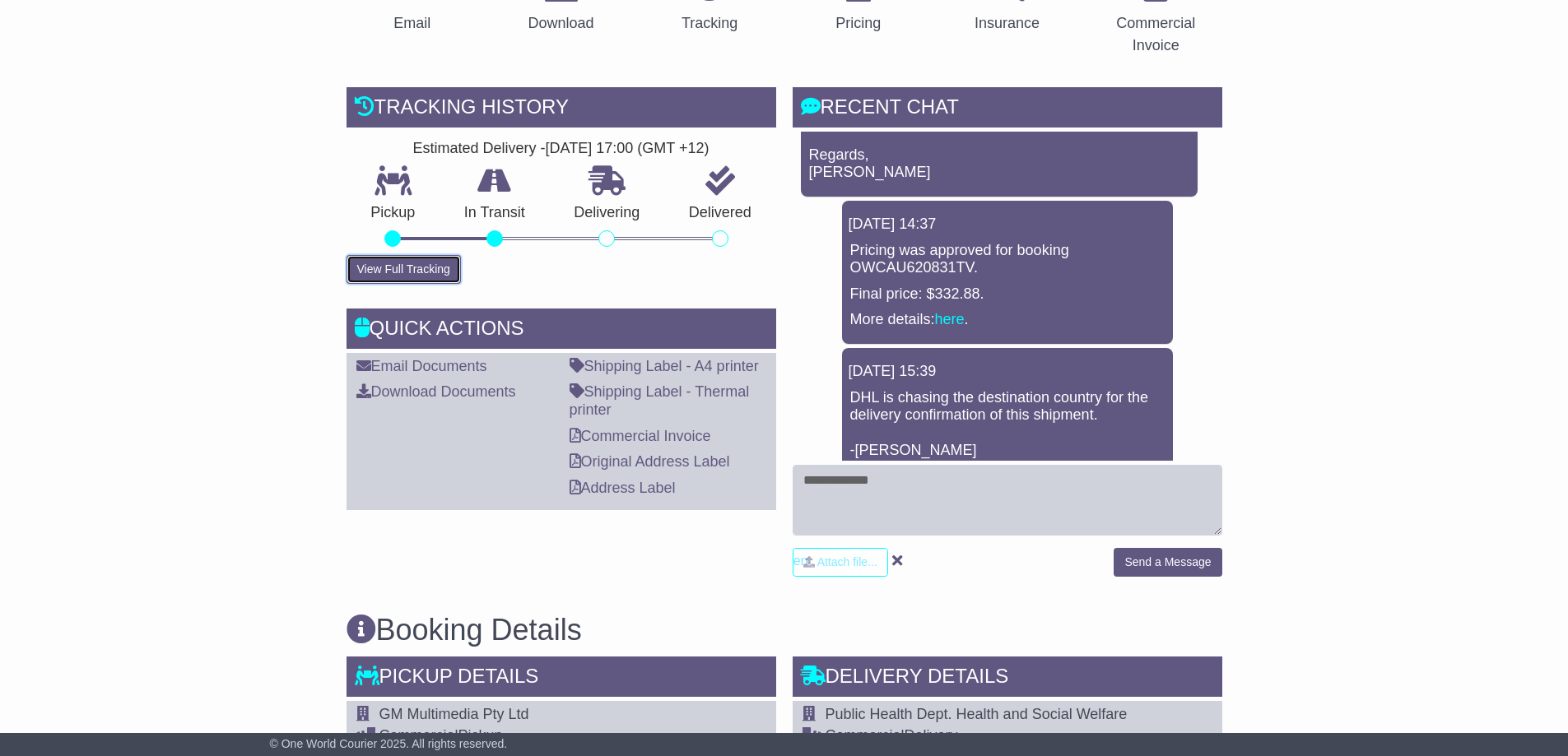
click at [380, 265] on button "View Full Tracking" at bounding box center [404, 269] width 115 height 29
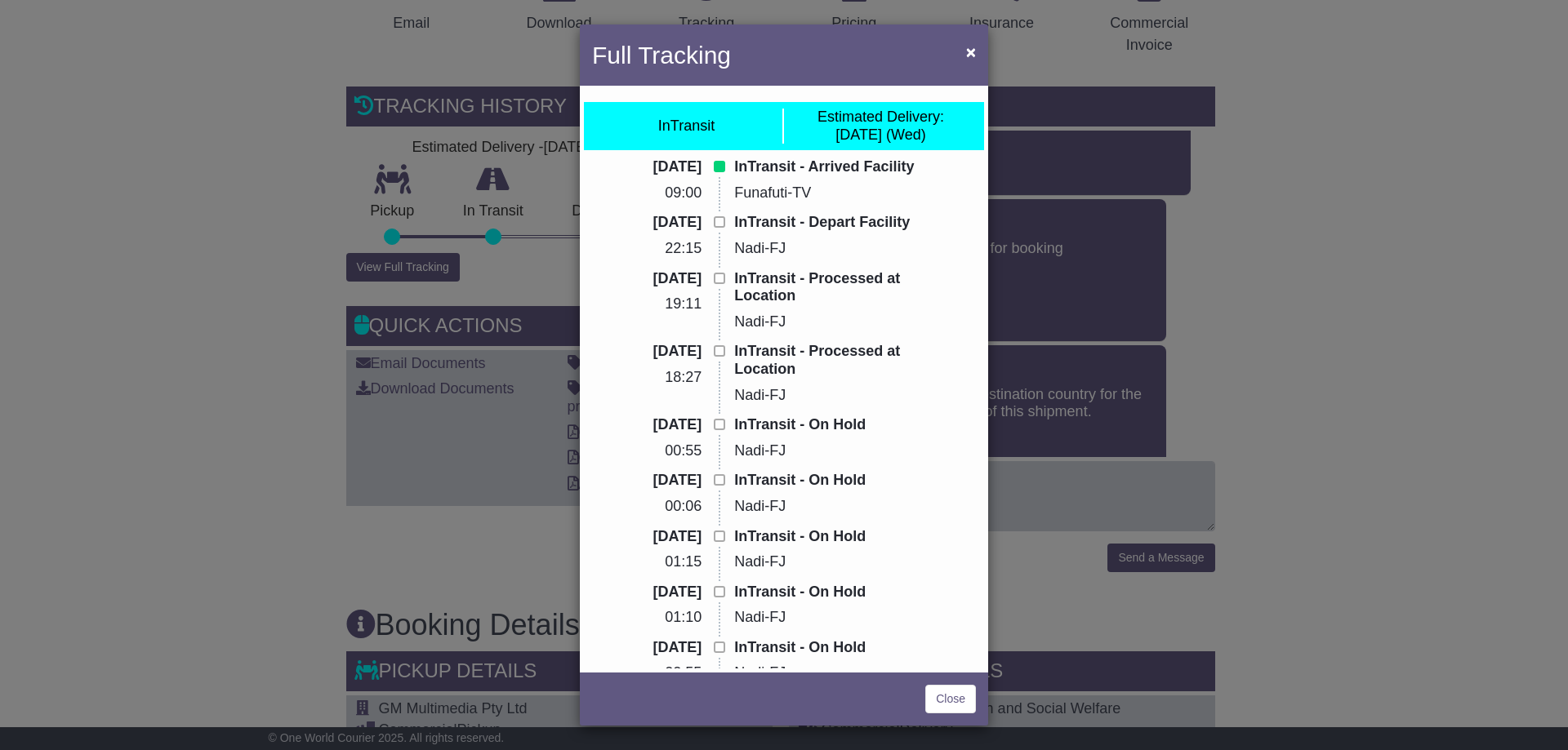
click at [216, 250] on div "Full Tracking × InTransit Estimated Delivery: [DATE] (Wed) [DATE] 09:00 InTrans…" at bounding box center [784, 375] width 1568 height 750
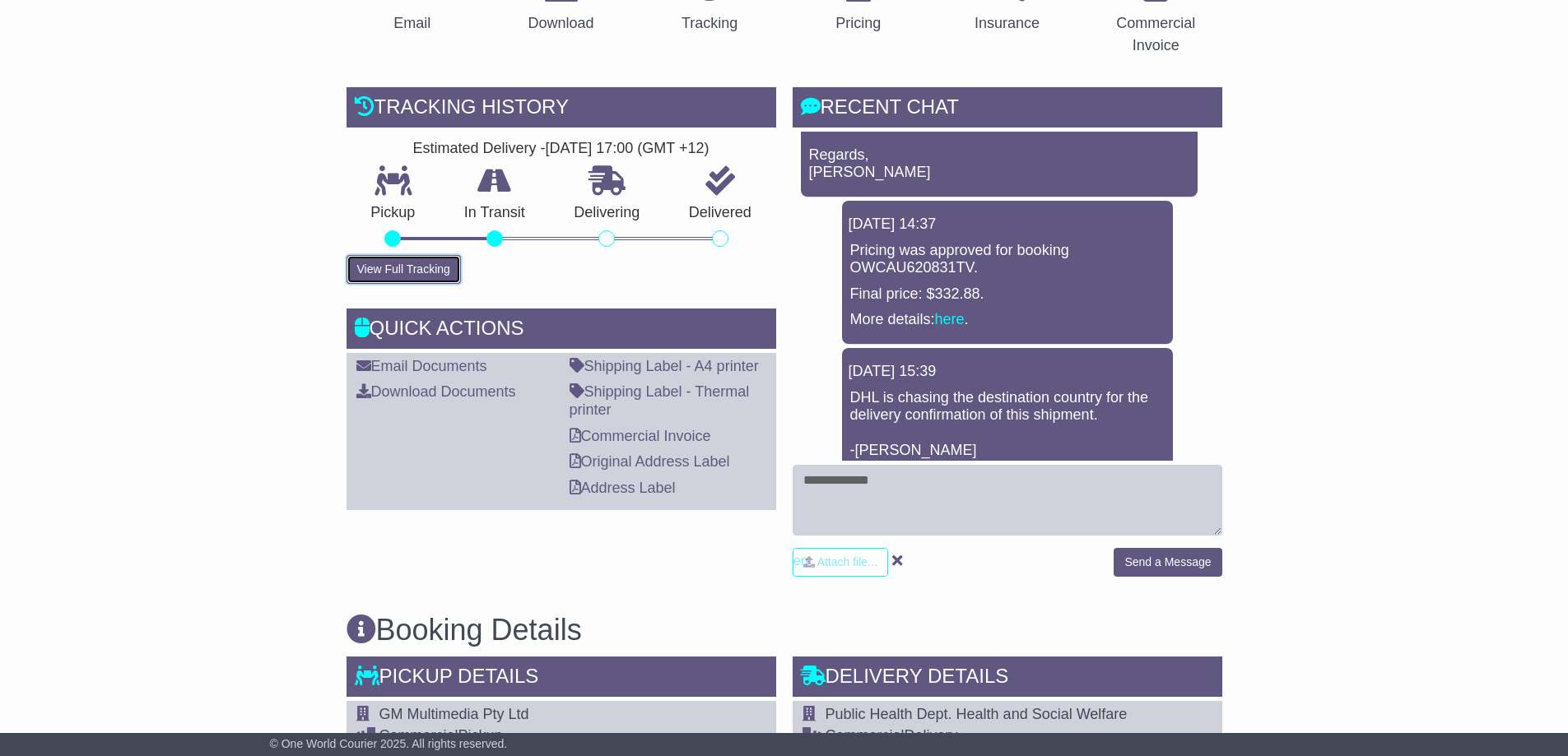
click at [387, 271] on button "View Full Tracking" at bounding box center [404, 269] width 115 height 29
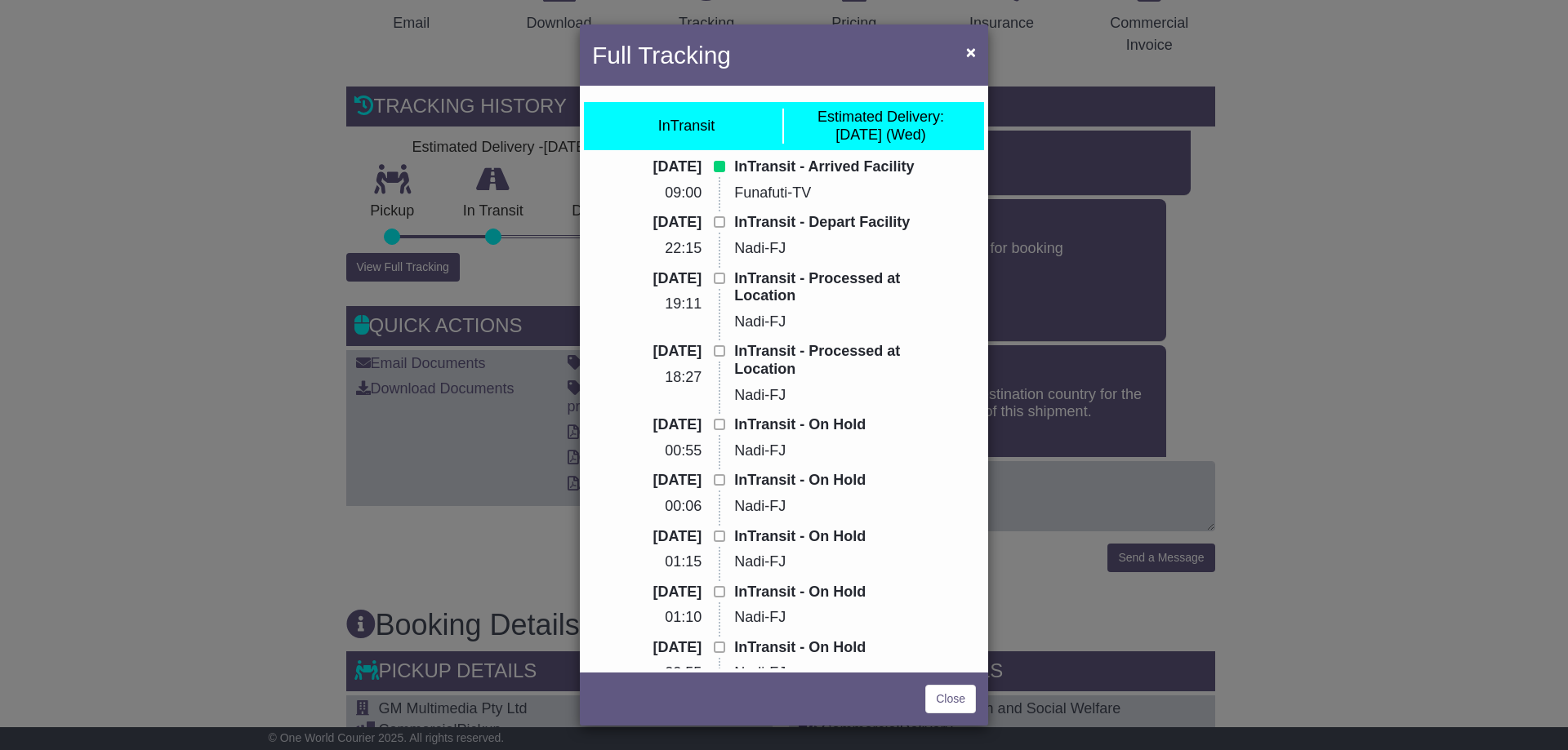
click at [226, 242] on div "Full Tracking × InTransit Estimated Delivery: [DATE] (Wed) [DATE] 09:00 InTrans…" at bounding box center [784, 375] width 1568 height 750
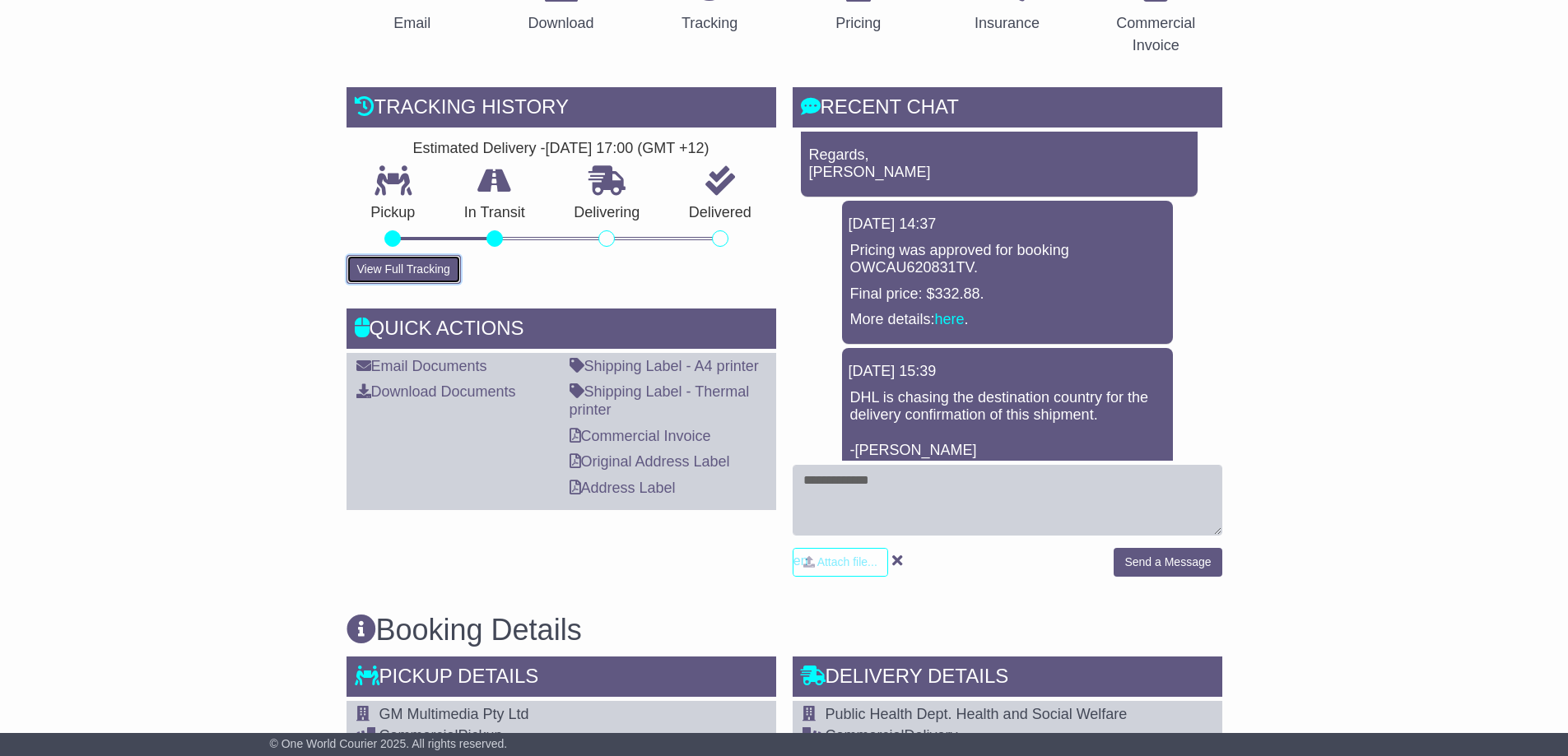
click at [396, 262] on button "View Full Tracking" at bounding box center [404, 269] width 115 height 29
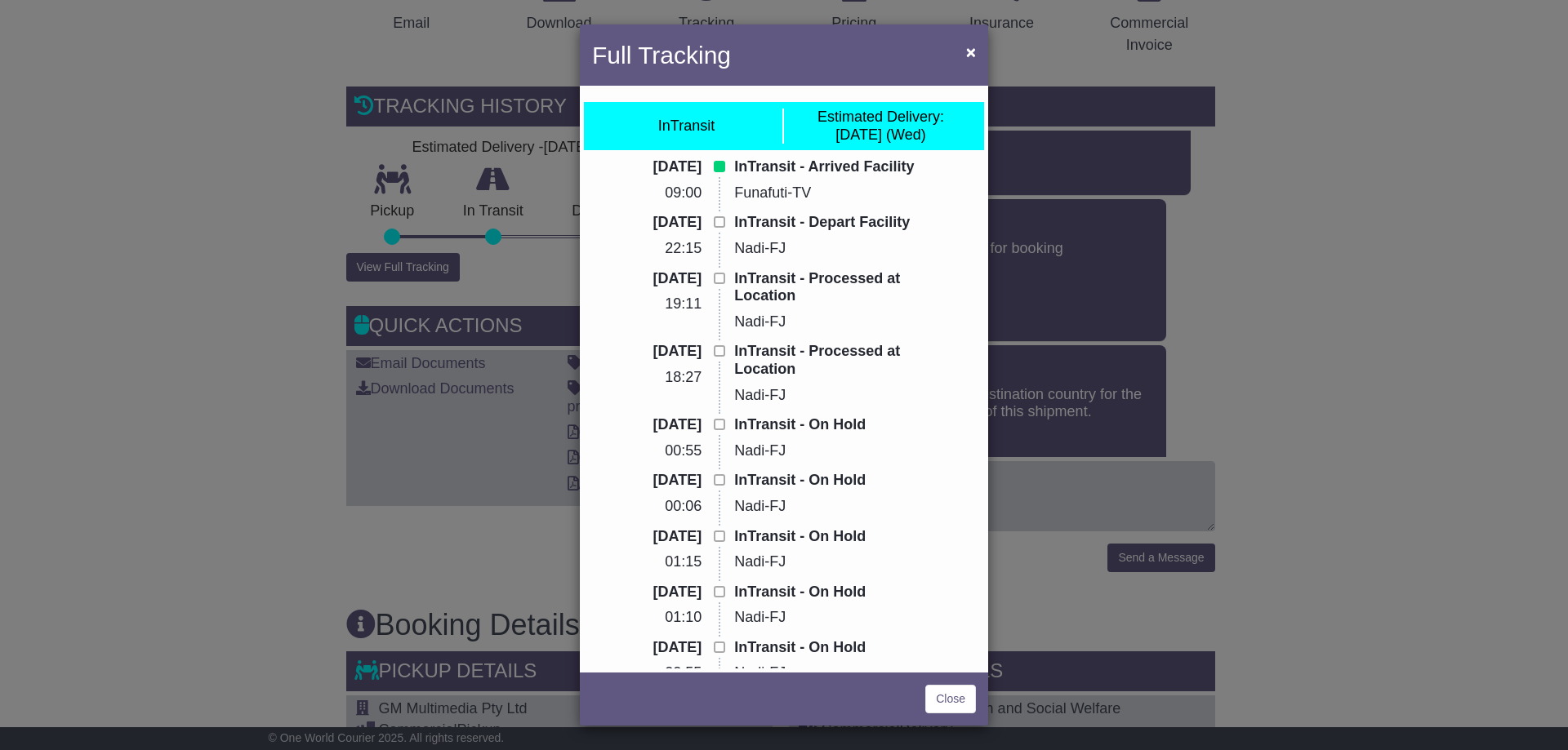
click at [232, 203] on div "Full Tracking × InTransit Estimated Delivery: [DATE] (Wed) [DATE] 09:00 InTrans…" at bounding box center [784, 375] width 1568 height 750
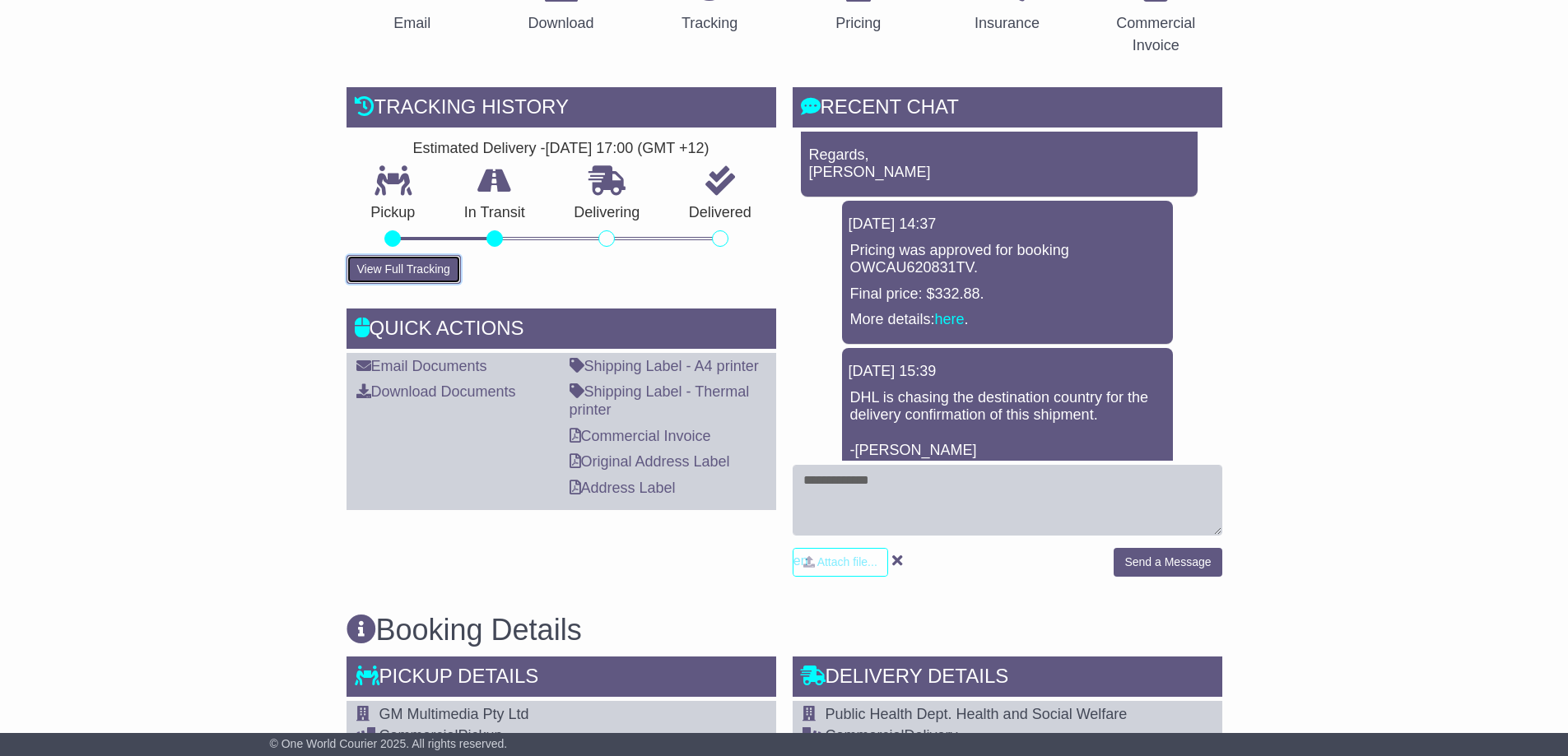
click at [410, 269] on button "View Full Tracking" at bounding box center [404, 269] width 115 height 29
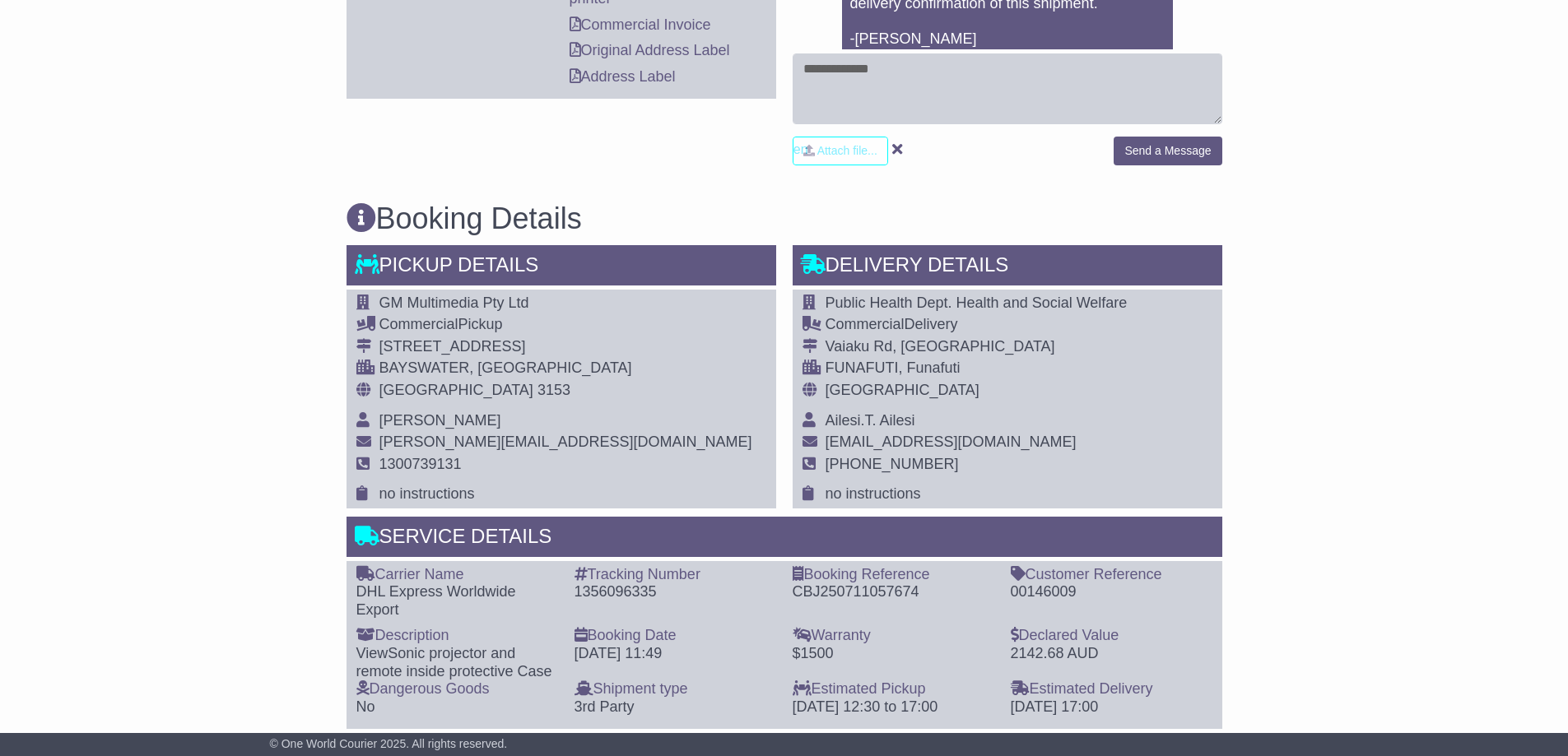
scroll to position [823, 0]
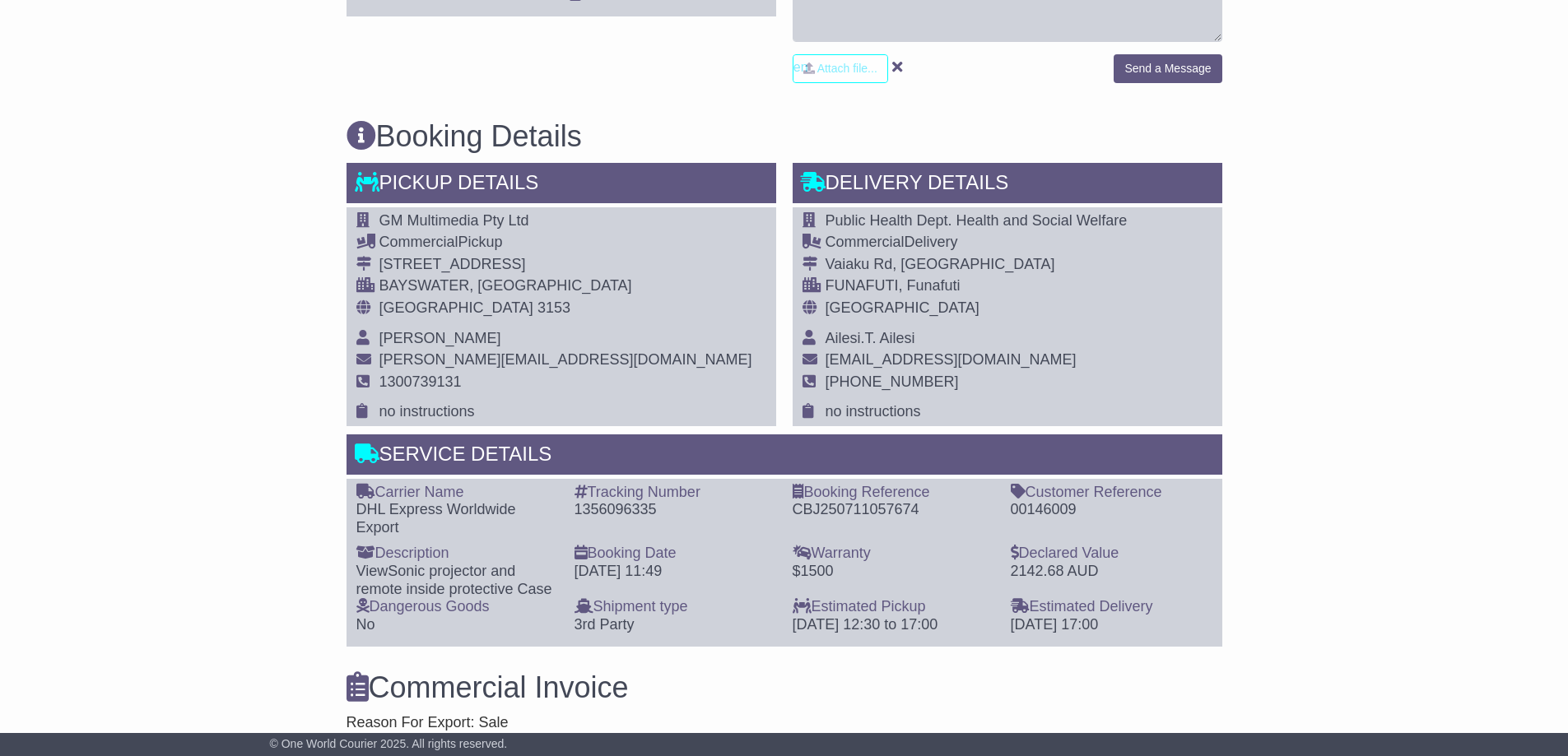
click at [607, 523] on div "Tracking Number - 1356096335" at bounding box center [675, 510] width 218 height 54
click at [604, 514] on div "1356096335" at bounding box center [675, 510] width 201 height 18
click at [604, 514] on div "1356096335" at bounding box center [675, 510] width 201 height 18
copy div "1356096335"
